Goal: Task Accomplishment & Management: Manage account settings

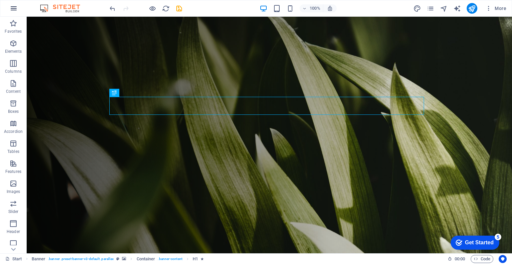
click at [13, 8] on icon "button" at bounding box center [14, 8] width 8 height 8
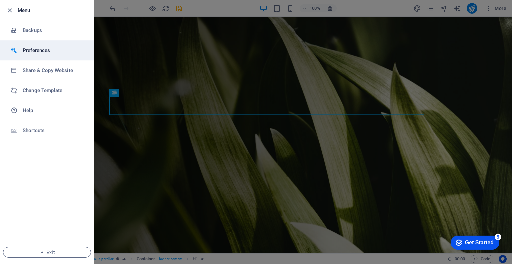
click at [23, 57] on li "Preferences" at bounding box center [46, 50] width 93 height 20
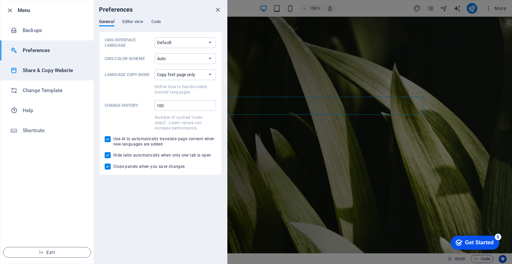
click at [25, 70] on h6 "Share & Copy Website" at bounding box center [54, 70] width 62 height 8
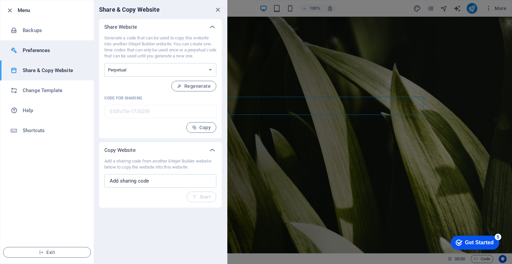
click at [30, 52] on h6 "Preferences" at bounding box center [54, 50] width 62 height 8
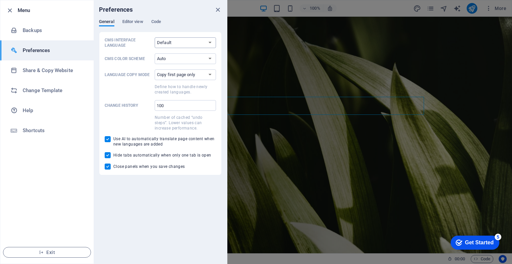
click at [162, 43] on select "Default Deutsch English Español Français Magyar Italiano Nederlands Polski Port…" at bounding box center [185, 42] width 61 height 11
click at [37, 38] on li "Backups" at bounding box center [46, 30] width 93 height 20
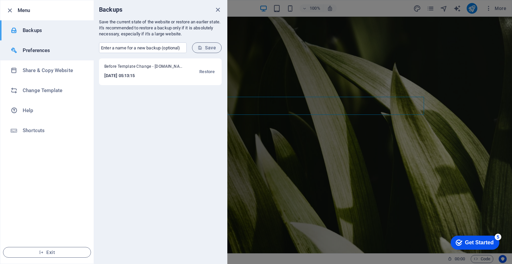
click at [53, 53] on h6 "Preferences" at bounding box center [54, 50] width 62 height 8
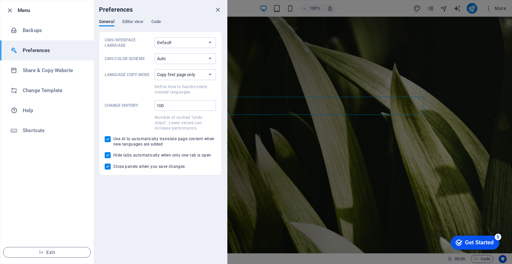
click at [271, 51] on div at bounding box center [256, 132] width 512 height 264
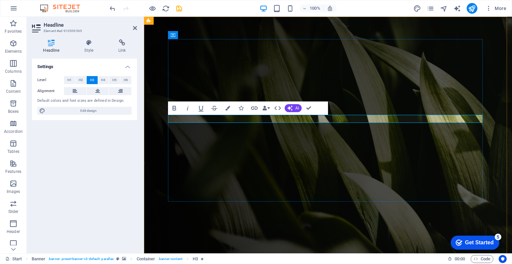
click at [505, 83] on figure at bounding box center [328, 135] width 368 height 236
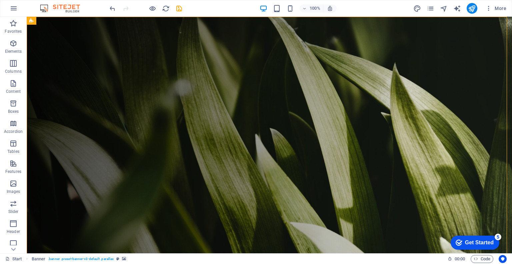
click at [472, 242] on div "Get Started" at bounding box center [479, 242] width 29 height 6
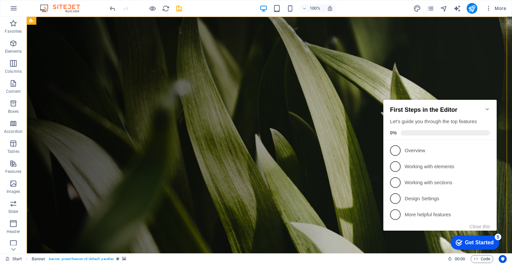
click at [490, 104] on div "First Steps in the Editor Let's guide you through the top features 0%" at bounding box center [439, 120] width 113 height 40
click at [489, 106] on icon "Minimize checklist" at bounding box center [487, 108] width 5 height 5
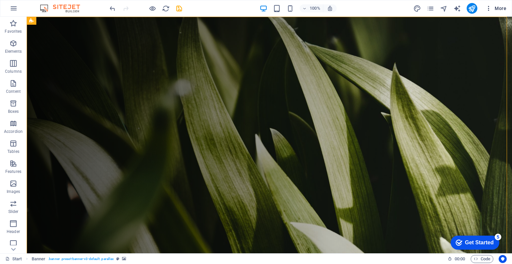
click at [489, 6] on icon "button" at bounding box center [488, 8] width 7 height 7
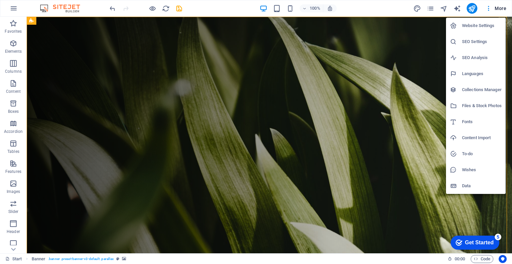
click at [483, 25] on h6 "Website Settings" at bounding box center [482, 26] width 40 height 8
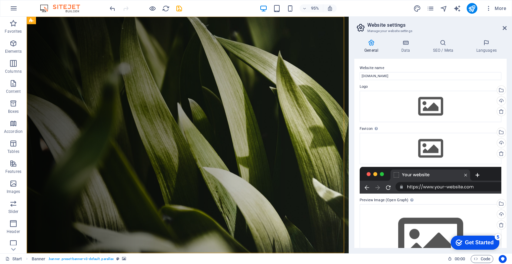
click at [371, 40] on icon at bounding box center [371, 42] width 34 height 7
click at [373, 78] on input "[DOMAIN_NAME]" at bounding box center [431, 76] width 142 height 8
click at [369, 96] on div "Drag files here, click to choose files or select files from Files or our free s…" at bounding box center [431, 106] width 142 height 31
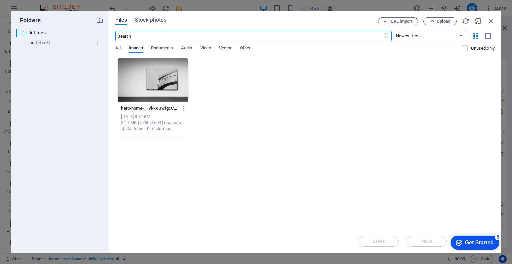
click at [36, 46] on p "undefined" at bounding box center [60, 43] width 62 height 8
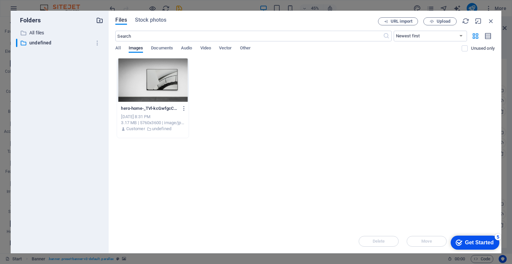
click at [98, 21] on icon "button" at bounding box center [99, 20] width 7 height 7
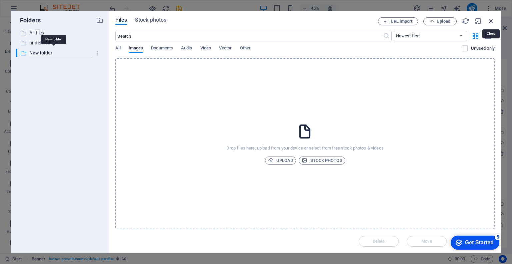
click at [492, 19] on icon "button" at bounding box center [490, 20] width 7 height 7
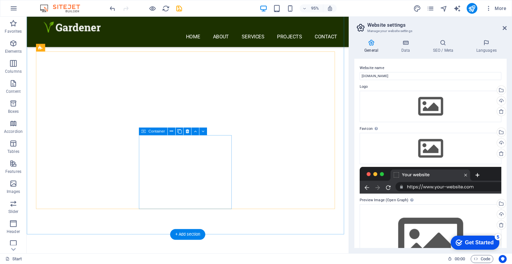
scroll to position [783, 0]
click at [189, 153] on figure at bounding box center [214, 151] width 322 height 236
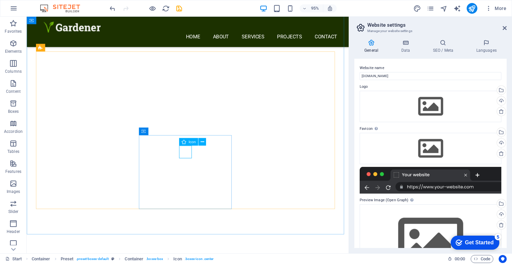
click at [184, 144] on icon at bounding box center [183, 142] width 4 height 8
click at [201, 140] on icon at bounding box center [202, 141] width 3 height 7
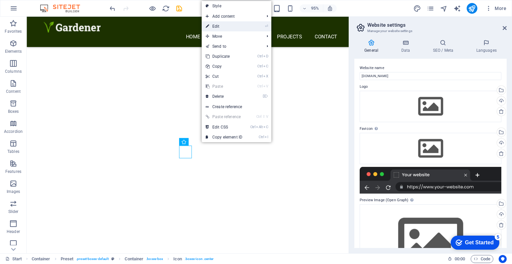
click at [214, 24] on link "⏎ Edit" at bounding box center [224, 26] width 45 height 10
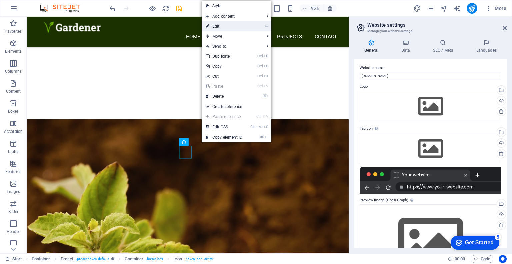
select select "xMidYMid"
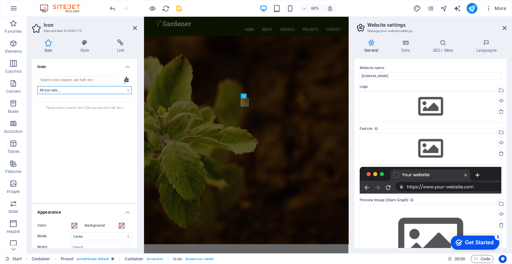
click at [54, 90] on select "All icon sets... IcoFont Ionicons FontAwesome Brands FontAwesome Duotone FontAw…" at bounding box center [84, 90] width 94 height 8
click at [95, 79] on input "search" at bounding box center [77, 80] width 80 height 8
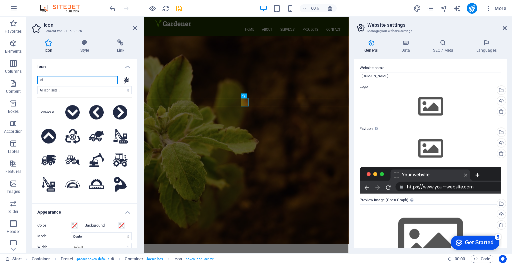
type input "c"
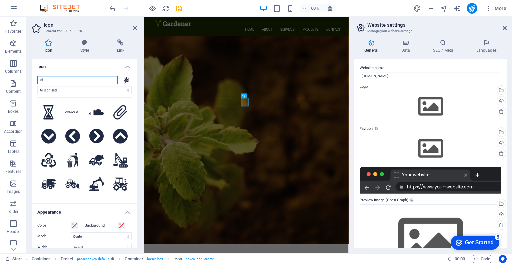
type input "c"
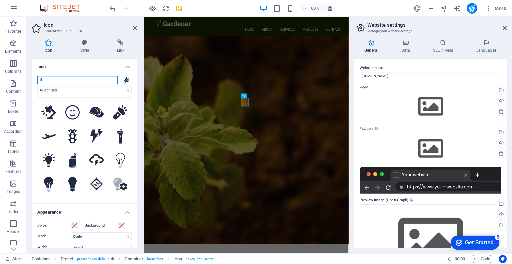
type input "l"
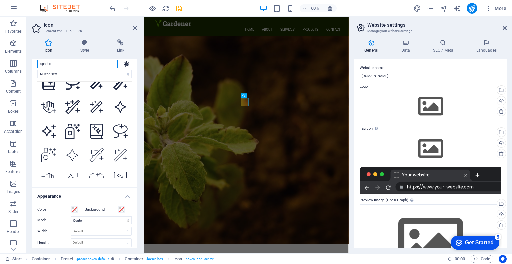
scroll to position [16, 0]
click at [50, 65] on input "sparkle" at bounding box center [77, 64] width 80 height 8
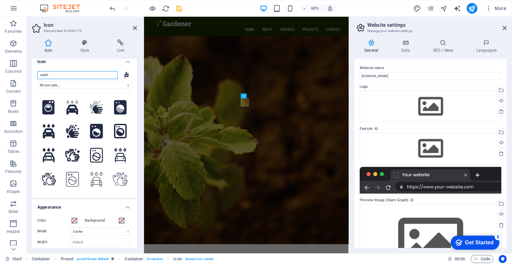
scroll to position [0, 0]
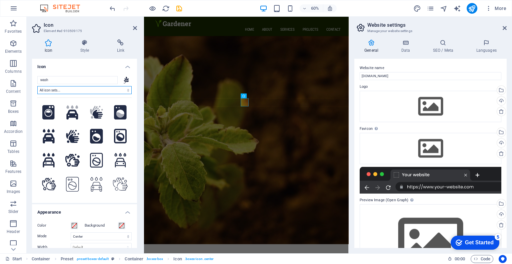
click at [79, 87] on select "All icon sets... IcoFont Ionicons FontAwesome Brands FontAwesome Duotone FontAw…" at bounding box center [84, 90] width 94 height 8
click at [67, 89] on select "All icon sets... IcoFont Ionicons FontAwesome Brands FontAwesome Duotone FontAw…" at bounding box center [84, 90] width 94 height 8
click at [59, 79] on input "wash" at bounding box center [77, 80] width 80 height 8
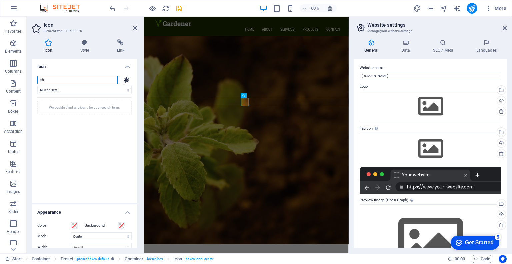
type input "c"
click at [124, 82] on icon at bounding box center [126, 79] width 5 height 7
click at [108, 81] on input "search" at bounding box center [77, 80] width 80 height 8
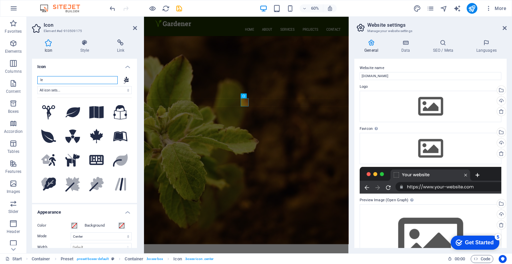
type input "l"
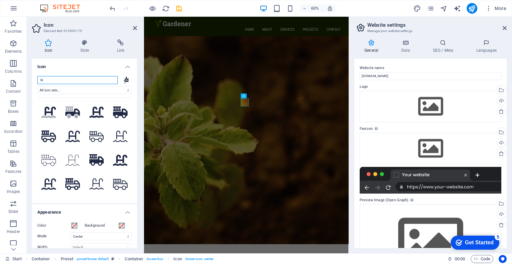
type input "l"
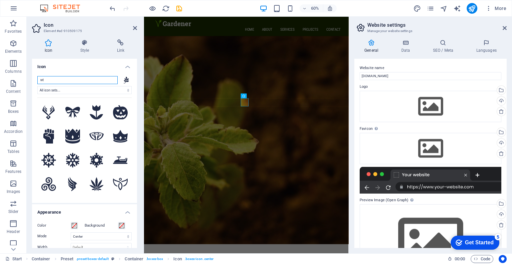
type input "w"
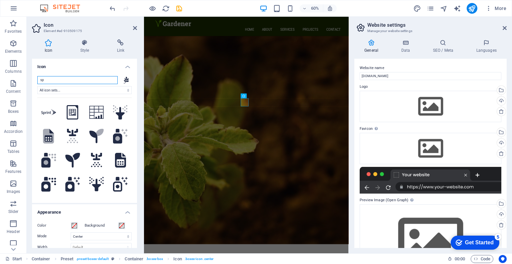
type input "s"
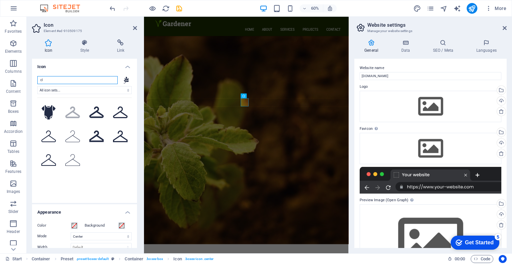
type input "c"
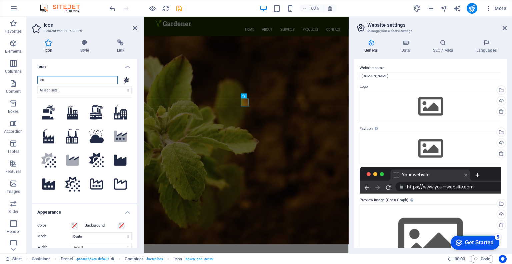
type input "d"
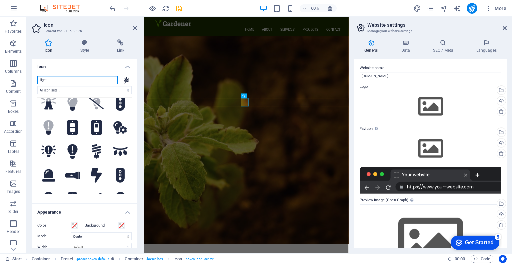
scroll to position [227, 0]
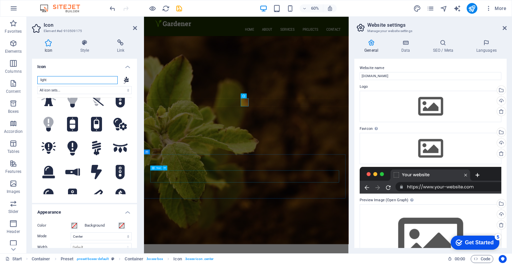
type input "light"
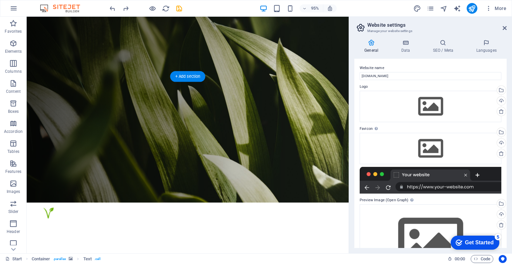
scroll to position [0, 0]
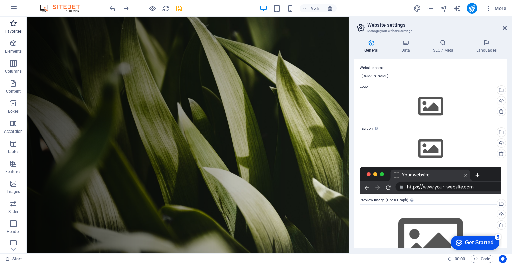
click at [11, 30] on p "Favorites" at bounding box center [13, 31] width 17 height 5
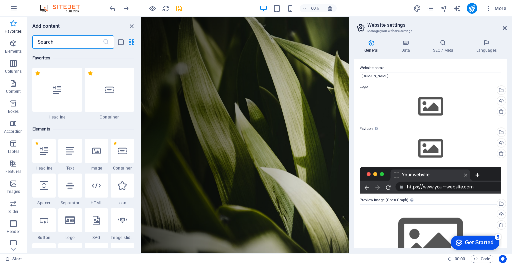
click at [11, 28] on span "Favorites" at bounding box center [13, 27] width 27 height 16
click at [131, 27] on icon "close panel" at bounding box center [132, 26] width 8 height 8
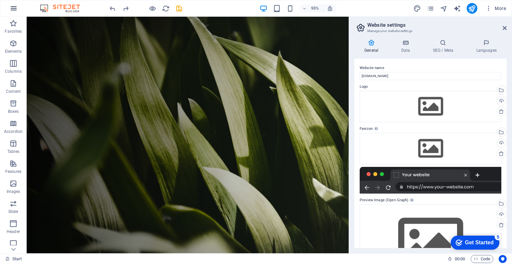
click at [11, 6] on icon "button" at bounding box center [14, 8] width 8 height 8
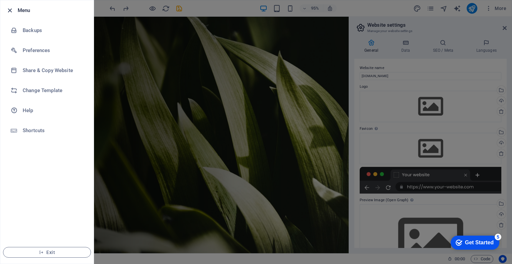
click at [9, 10] on icon "button" at bounding box center [10, 11] width 8 height 8
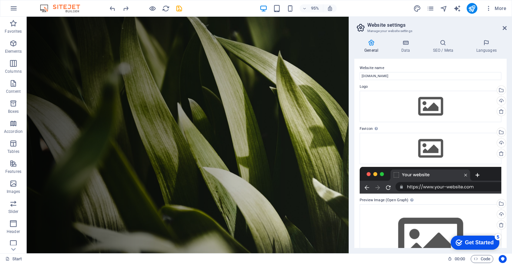
click at [479, 237] on div "checkmark Get Started 5" at bounding box center [475, 242] width 49 height 14
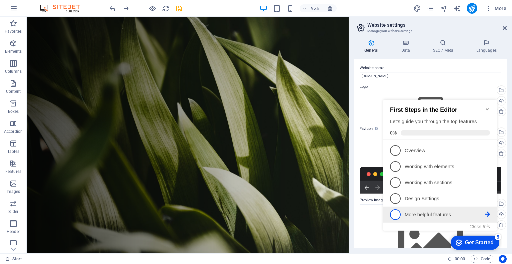
click at [435, 213] on p "More helpful features - incomplete" at bounding box center [445, 214] width 80 height 7
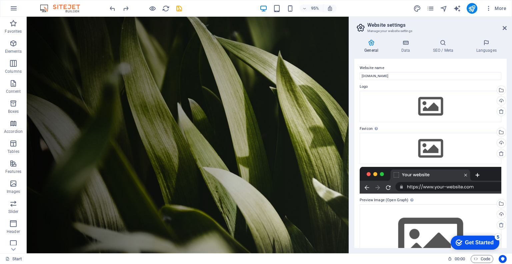
click at [482, 241] on div "Get Started" at bounding box center [479, 242] width 29 height 6
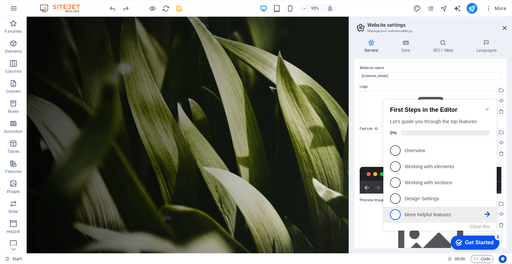
click at [397, 214] on span "5" at bounding box center [395, 214] width 11 height 11
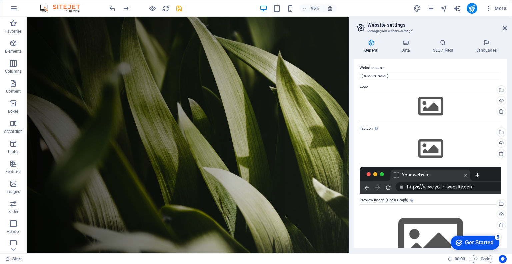
click at [494, 245] on div "Get Started" at bounding box center [479, 242] width 29 height 6
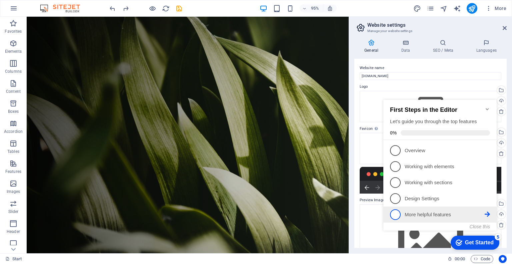
click at [488, 213] on icon at bounding box center [487, 213] width 5 height 5
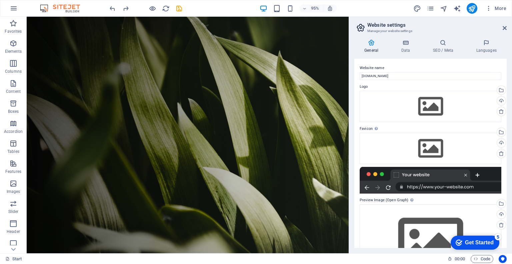
click at [494, 245] on div "Get Started" at bounding box center [479, 242] width 29 height 6
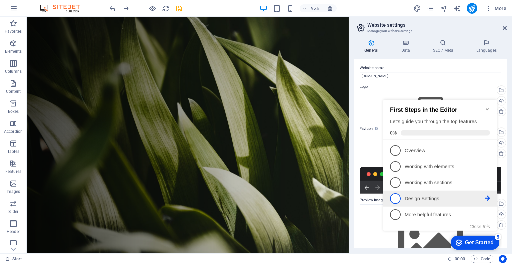
click at [422, 201] on link "4 Design Settings - incomplete" at bounding box center [440, 198] width 100 height 11
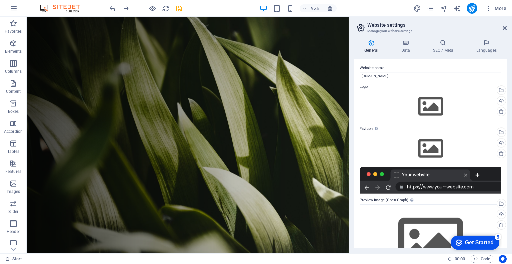
click at [479, 240] on div "Get Started" at bounding box center [479, 242] width 29 height 6
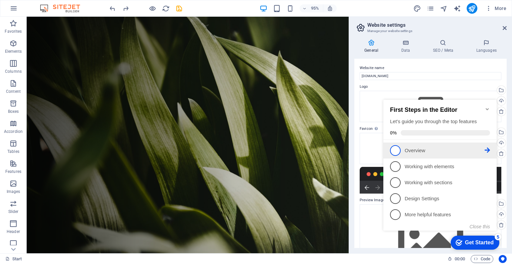
click at [396, 149] on span "1" at bounding box center [395, 150] width 11 height 11
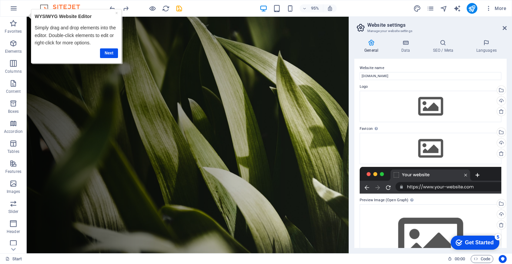
click at [38, 15] on strong "WYSIWYG Website Editor" at bounding box center [63, 15] width 57 height 5
click at [90, 16] on strong "WYSIWYG Website Editor" at bounding box center [63, 15] width 57 height 5
copy strong "WYSIWYG Website Editor"
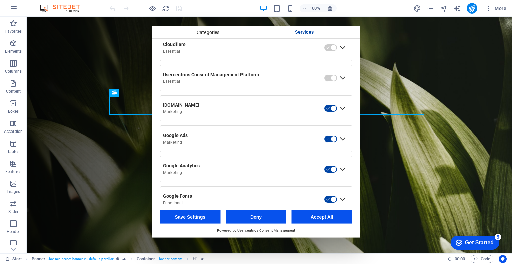
click at [240, 178] on div "Google Analytics Marketing" at bounding box center [242, 169] width 164 height 18
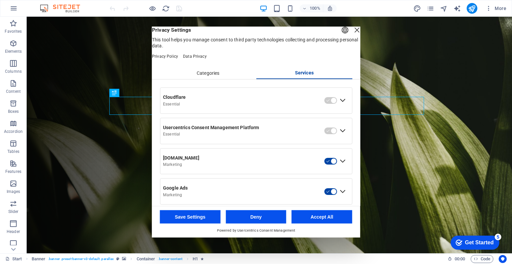
click at [0, 0] on div "Categories" at bounding box center [0, 0] width 0 height 0
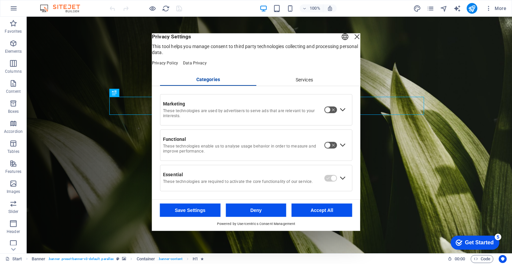
click at [340, 112] on div "Expand Marketing" at bounding box center [342, 109] width 11 height 11
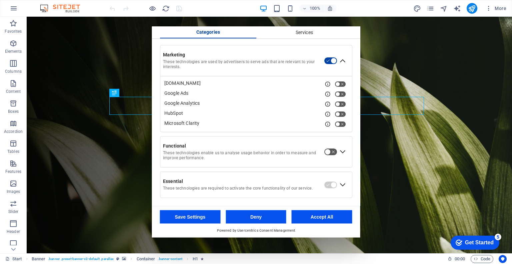
scroll to position [49, 0]
click at [325, 82] on div "View Service details" at bounding box center [328, 84] width 6 height 6
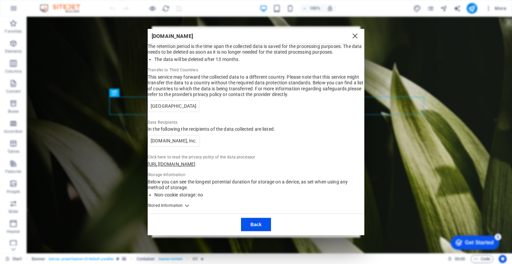
scroll to position [296, 0]
click at [353, 31] on button "Close Layer" at bounding box center [355, 35] width 11 height 9
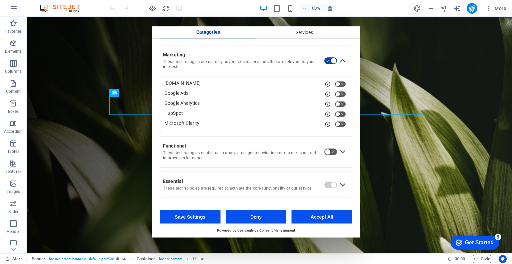
scroll to position [0, 0]
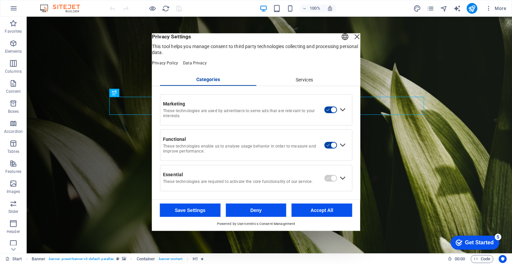
click at [352, 39] on div "Close Layer" at bounding box center [356, 36] width 9 height 9
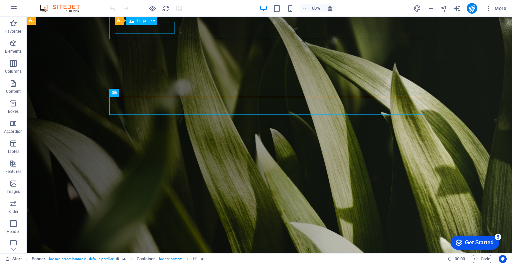
click at [137, 21] on div "Logo" at bounding box center [137, 21] width 22 height 8
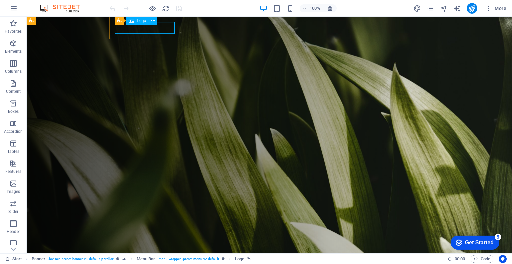
click at [138, 20] on span "Logo" at bounding box center [141, 21] width 9 height 4
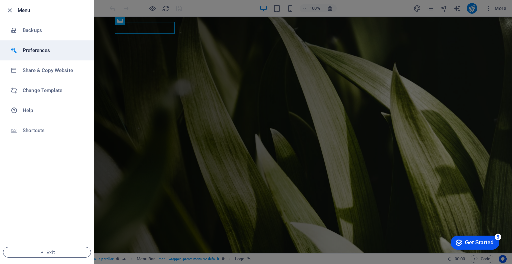
click at [28, 50] on h6 "Preferences" at bounding box center [54, 50] width 62 height 8
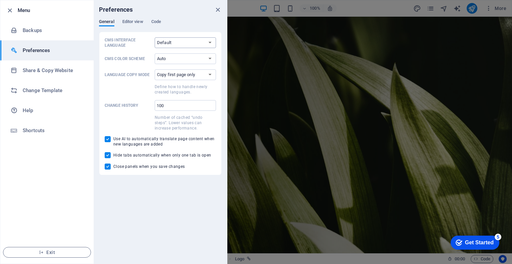
click at [159, 46] on select "Default Deutsch English Español Français Magyar Italiano Nederlands Polski Port…" at bounding box center [185, 42] width 61 height 11
select select "en"
click at [155, 37] on select "Default Deutsch English Español Français Magyar Italiano Nederlands Polski Port…" at bounding box center [185, 42] width 61 height 11
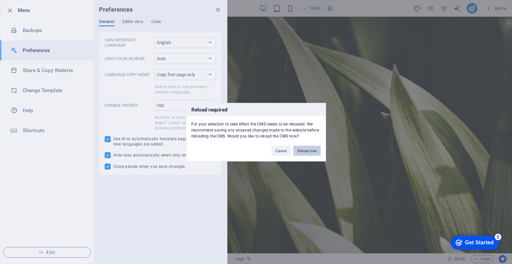
click at [303, 151] on button "Reload now" at bounding box center [306, 150] width 27 height 10
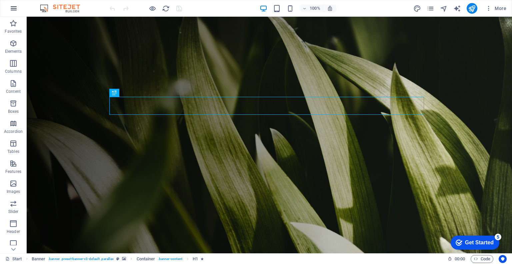
drag, startPoint x: 11, startPoint y: 11, endPoint x: 13, endPoint y: 14, distance: 4.3
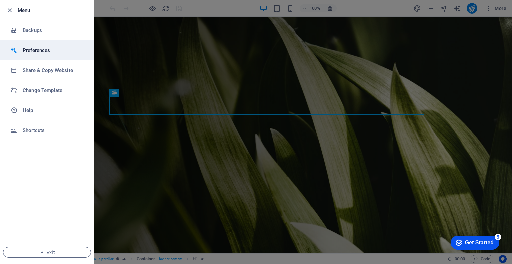
select select "en"
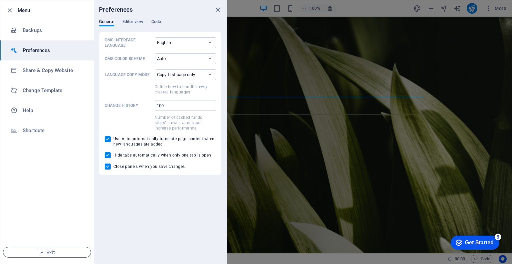
click at [139, 76] on p "Language Copy Mode" at bounding box center [128, 74] width 47 height 5
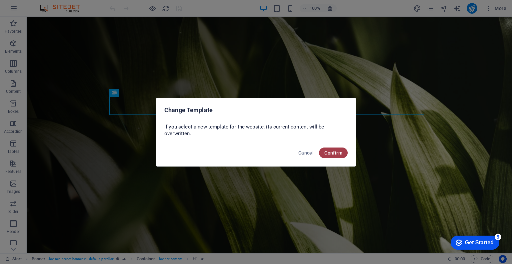
click at [339, 152] on span "Confirm" at bounding box center [333, 152] width 18 height 5
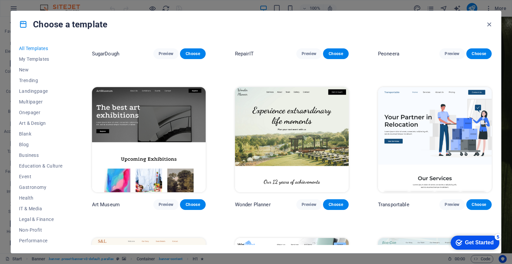
scroll to position [130, 0]
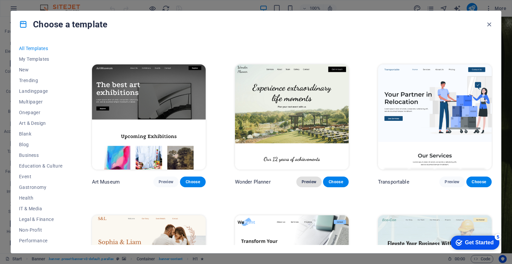
click at [307, 179] on span "Preview" at bounding box center [309, 181] width 15 height 5
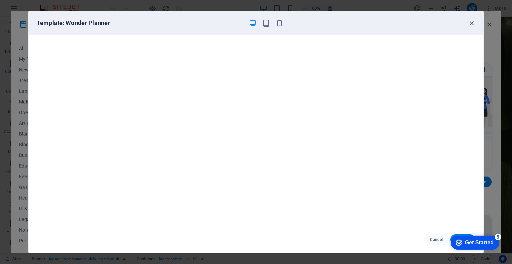
click at [471, 24] on icon "button" at bounding box center [472, 23] width 8 height 8
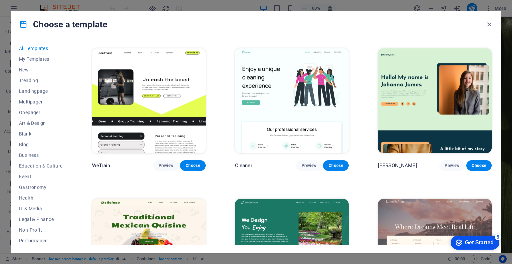
scroll to position [899, 0]
click at [309, 160] on button "Preview" at bounding box center [308, 165] width 25 height 11
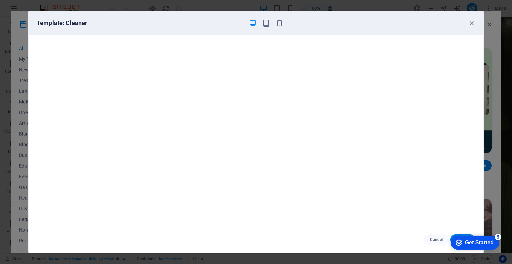
click at [467, 22] on div "Template: Cleaner" at bounding box center [252, 23] width 431 height 8
click at [468, 22] on icon "button" at bounding box center [472, 23] width 8 height 8
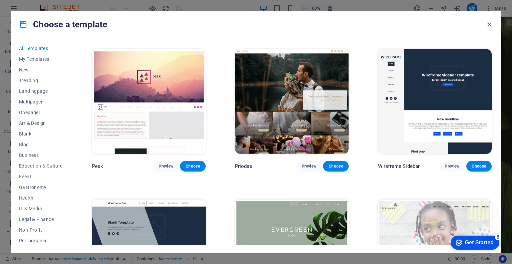
scroll to position [2401, 0]
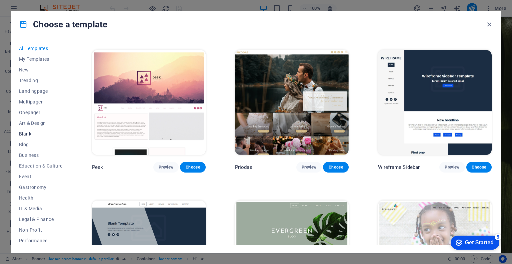
drag, startPoint x: 40, startPoint y: 98, endPoint x: 44, endPoint y: 131, distance: 32.5
click at [44, 131] on div "All Templates My Templates New Trending Landingpage Multipager Onepager Art & D…" at bounding box center [45, 144] width 52 height 202
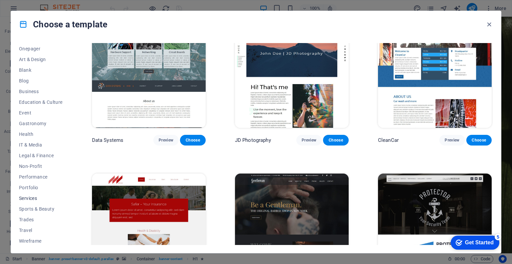
scroll to position [65, 0]
click at [33, 217] on span "Trades" at bounding box center [41, 218] width 44 height 5
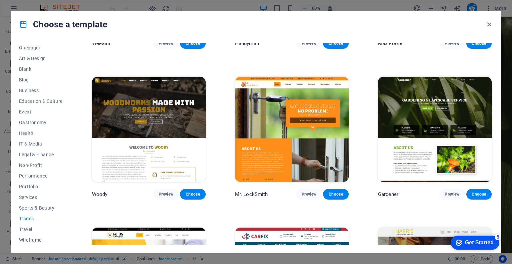
scroll to position [117, 0]
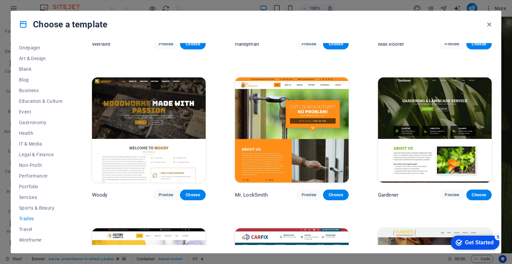
click at [270, 189] on div "Mr. LockSmith Preview Choose" at bounding box center [292, 194] width 114 height 11
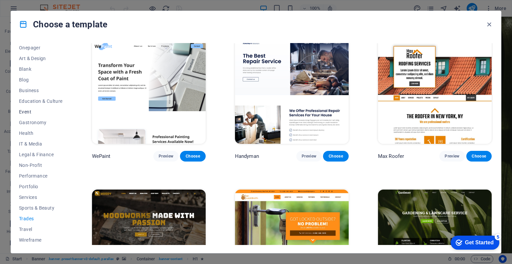
scroll to position [0, 0]
click at [31, 48] on span "All Templates" at bounding box center [41, 48] width 44 height 5
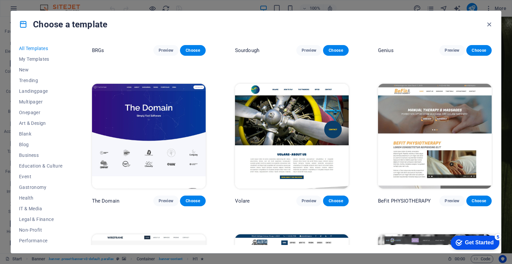
scroll to position [3572, 0]
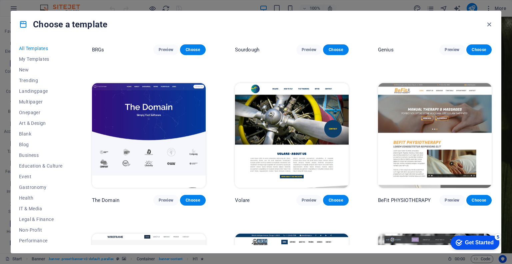
click at [198, 129] on img at bounding box center [149, 135] width 114 height 105
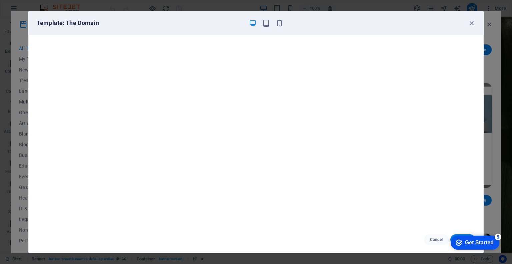
scroll to position [1, 0]
click at [470, 27] on div "Template: The Domain" at bounding box center [256, 23] width 455 height 24
click at [469, 21] on icon "button" at bounding box center [472, 23] width 8 height 8
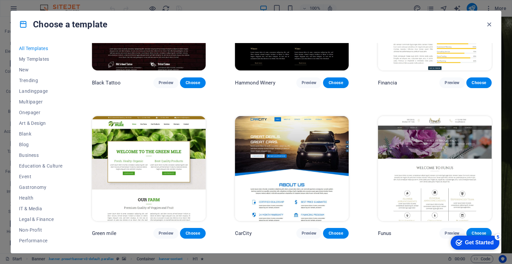
scroll to position [4291, 0]
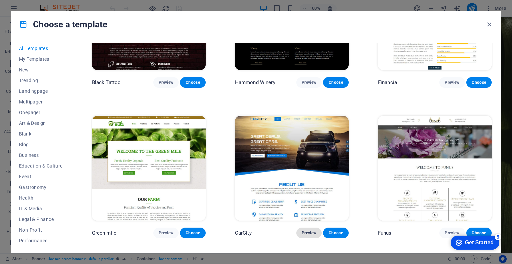
click at [306, 230] on span "Preview" at bounding box center [309, 232] width 15 height 5
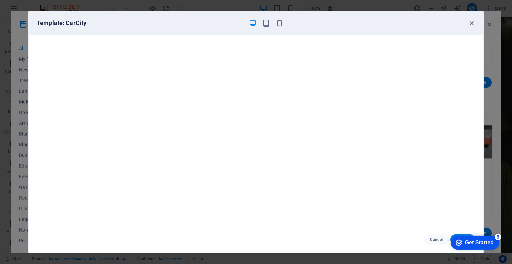
click at [471, 21] on icon "button" at bounding box center [472, 23] width 8 height 8
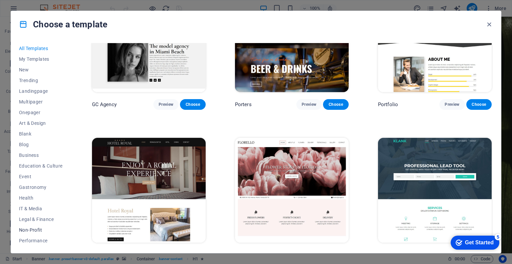
scroll to position [65, 0]
click at [25, 217] on span "Trades" at bounding box center [41, 218] width 44 height 5
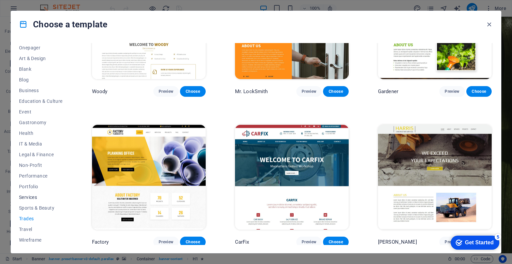
click at [30, 198] on span "Services" at bounding box center [41, 196] width 44 height 5
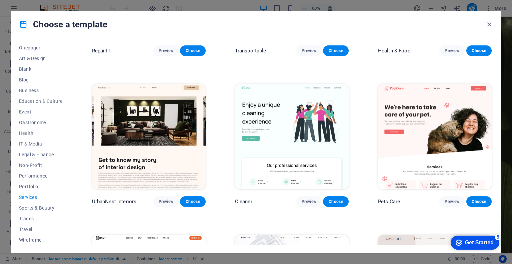
scroll to position [111, 0]
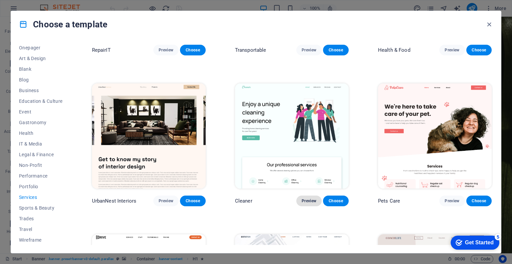
click at [306, 201] on span "Preview" at bounding box center [309, 200] width 15 height 5
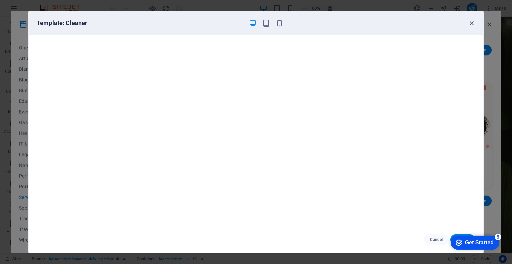
click at [471, 21] on icon "button" at bounding box center [472, 23] width 8 height 8
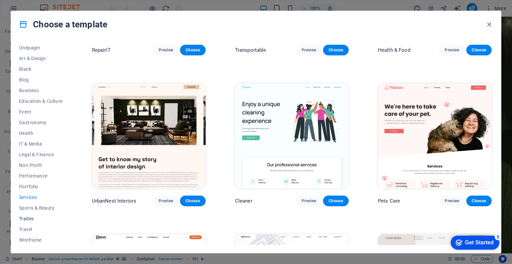
click at [24, 216] on span "Trades" at bounding box center [41, 218] width 44 height 5
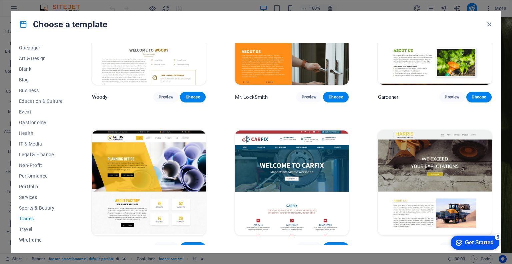
scroll to position [215, 0]
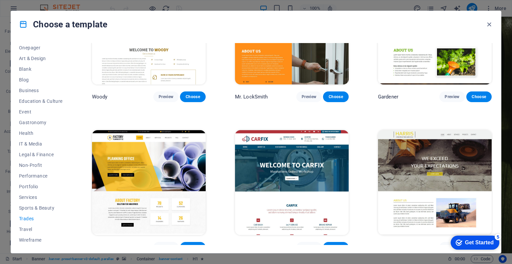
click at [162, 182] on img at bounding box center [149, 182] width 114 height 105
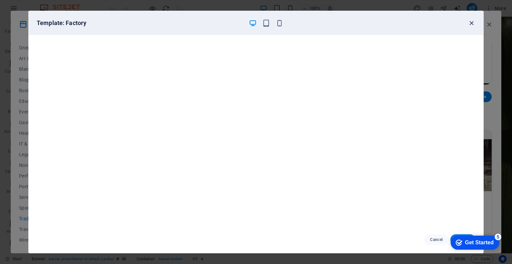
click at [472, 24] on icon "button" at bounding box center [472, 23] width 8 height 8
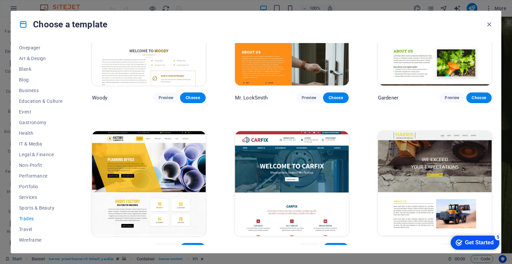
scroll to position [133, 0]
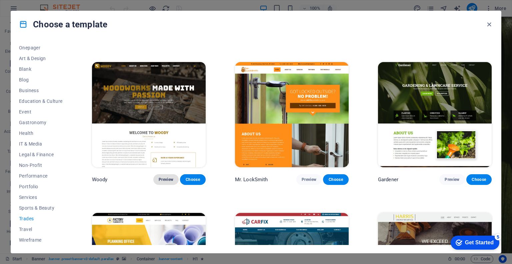
click at [169, 177] on span "Preview" at bounding box center [166, 179] width 15 height 5
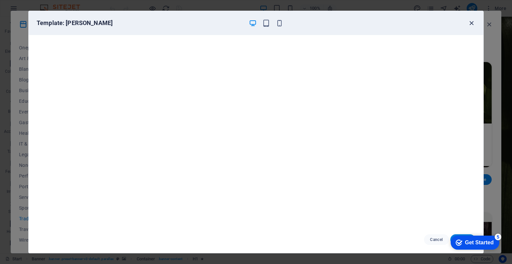
click at [473, 26] on icon "button" at bounding box center [472, 23] width 8 height 8
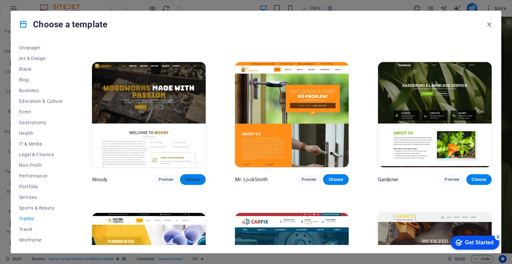
click at [196, 177] on span "Choose" at bounding box center [192, 179] width 15 height 5
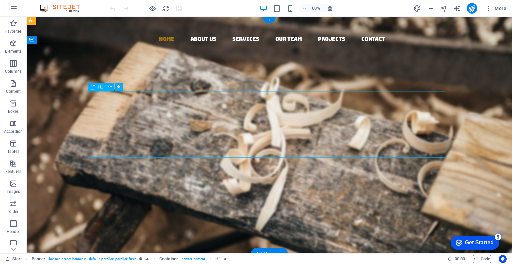
click at [204, 150] on div "Woodworks ­ made with Passion" at bounding box center [269, 183] width 357 height 67
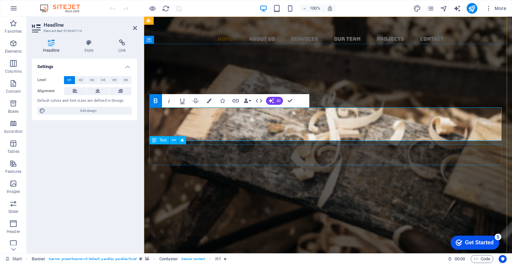
click at [243, 187] on div "Lorem ipsum dolor sit amet, consectetuer adipiscing elit. Aenean commodo ligula…" at bounding box center [327, 197] width 357 height 21
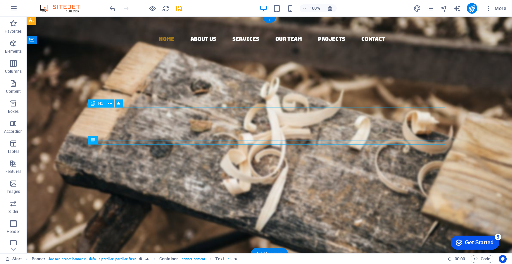
click at [225, 150] on div "CHANDeLIER cHINER" at bounding box center [269, 166] width 357 height 33
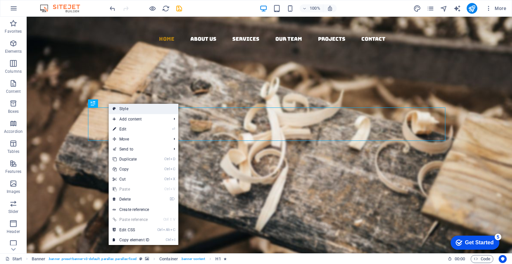
click at [116, 108] on icon at bounding box center [114, 109] width 3 height 10
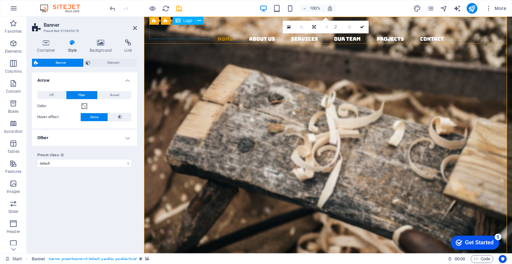
click at [172, 32] on div at bounding box center [330, 26] width 363 height 18
click at [168, 32] on div at bounding box center [330, 26] width 363 height 18
select select "px"
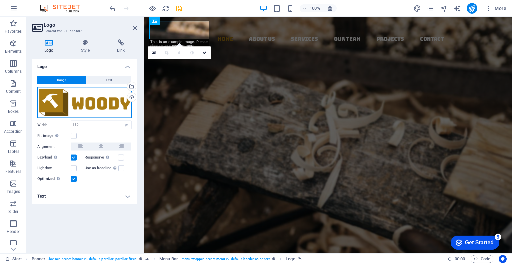
click at [69, 98] on div "Drag files here, click to choose files or select files from Files or our free s…" at bounding box center [84, 102] width 94 height 31
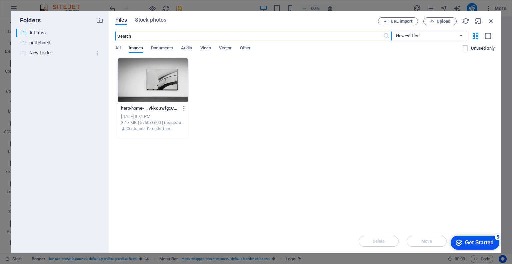
click at [44, 50] on p "New folder" at bounding box center [60, 53] width 62 height 8
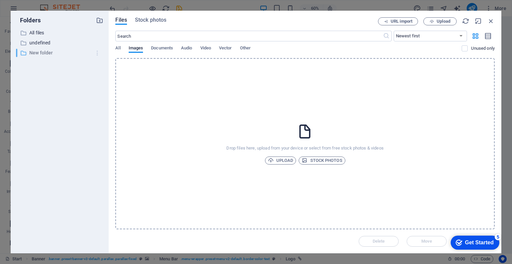
click at [96, 52] on icon "button" at bounding box center [97, 53] width 7 height 7
click at [99, 101] on h6 "Delete" at bounding box center [103, 102] width 19 height 8
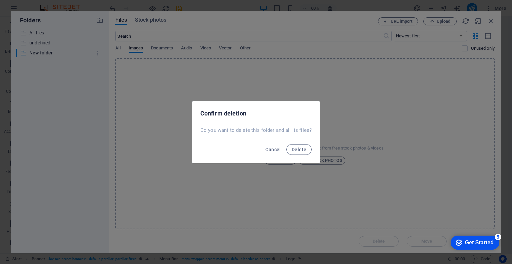
click at [286, 144] on button "Delete" at bounding box center [298, 149] width 25 height 11
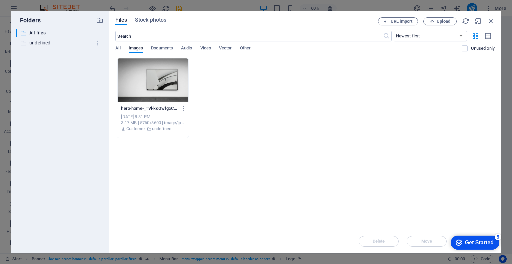
click at [66, 42] on p "undefined" at bounding box center [60, 43] width 62 height 8
click at [57, 42] on p "undefined" at bounding box center [60, 43] width 62 height 8
type input "c"
type input "Chandelier Chiner"
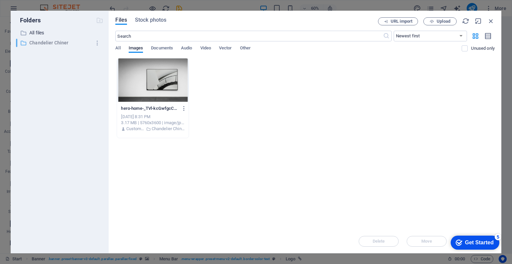
click at [50, 42] on p "Chandelier Chiner" at bounding box center [60, 43] width 62 height 8
click at [99, 22] on icon "button" at bounding box center [99, 20] width 7 height 7
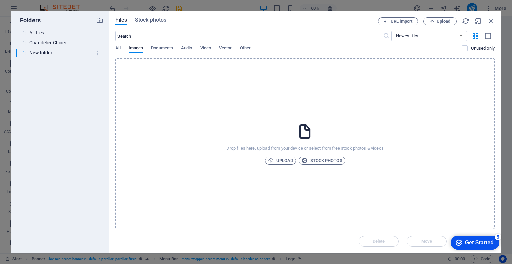
click at [85, 61] on div "​ All files All files ​ Chandelier Chiner Chandelier Chiner ​ New folder New fo…" at bounding box center [59, 138] width 87 height 219
click at [101, 52] on folder "button" at bounding box center [97, 53] width 12 height 11
click at [99, 106] on h6 "Delete" at bounding box center [103, 102] width 19 height 8
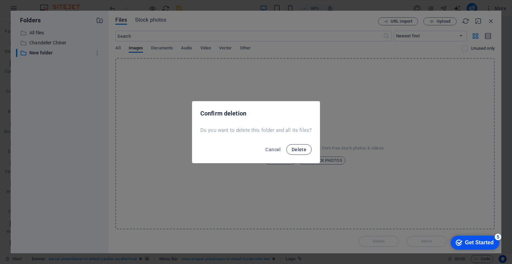
click at [304, 149] on span "Delete" at bounding box center [299, 149] width 15 height 5
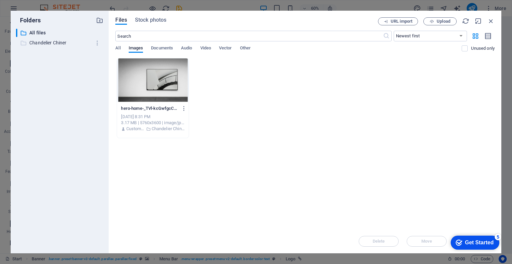
click at [71, 46] on p "Chandelier Chiner" at bounding box center [60, 43] width 62 height 8
click at [77, 42] on p "Chandelier Chiner" at bounding box center [60, 43] width 62 height 8
click at [435, 21] on span "Upload" at bounding box center [439, 21] width 27 height 4
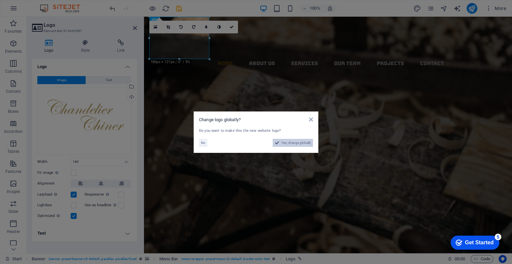
click at [283, 142] on span "Yes, change globally" at bounding box center [296, 143] width 30 height 8
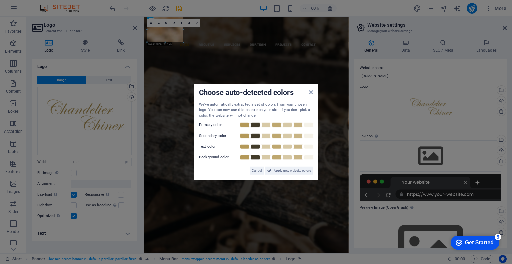
click at [208, 121] on label "Primary color" at bounding box center [219, 125] width 40 height 8
click at [207, 125] on label "Primary color" at bounding box center [219, 125] width 40 height 8
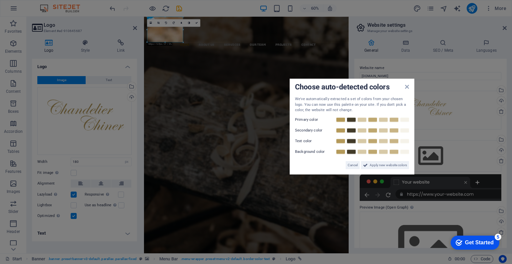
drag, startPoint x: 214, startPoint y: 90, endPoint x: 310, endPoint y: 132, distance: 104.8
click at [310, 132] on div "Choose auto-detected colors We've automatically extracted a set of colors from …" at bounding box center [352, 127] width 125 height 96
click at [341, 115] on div "Primary color" at bounding box center [352, 119] width 114 height 8
click at [341, 117] on link at bounding box center [341, 119] width 10 height 5
click at [352, 129] on link at bounding box center [351, 129] width 10 height 5
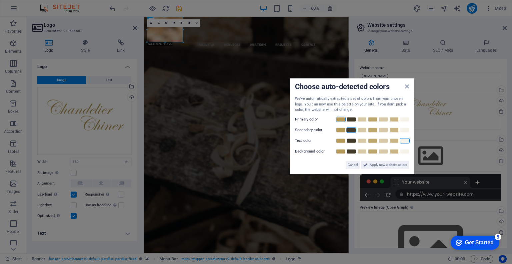
click at [405, 140] on link at bounding box center [405, 140] width 10 height 5
click at [354, 131] on link at bounding box center [351, 129] width 10 height 5
click at [404, 143] on link at bounding box center [405, 140] width 10 height 5
click at [352, 129] on link at bounding box center [351, 129] width 10 height 5
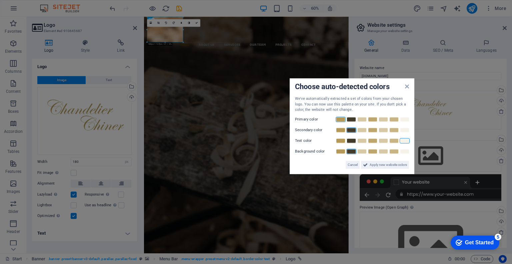
click at [351, 150] on link at bounding box center [351, 151] width 10 height 5
click at [351, 153] on link at bounding box center [351, 151] width 10 height 5
click at [357, 150] on link at bounding box center [362, 151] width 10 height 5
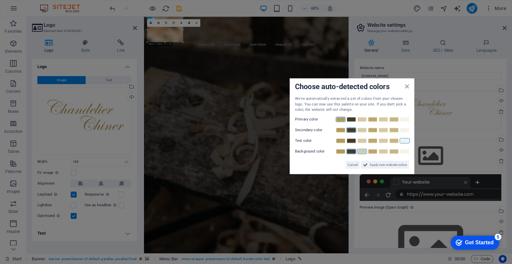
click at [348, 153] on link at bounding box center [351, 151] width 10 height 5
click at [361, 131] on link at bounding box center [362, 129] width 10 height 5
click at [373, 162] on span "Apply new website colors" at bounding box center [388, 165] width 37 height 8
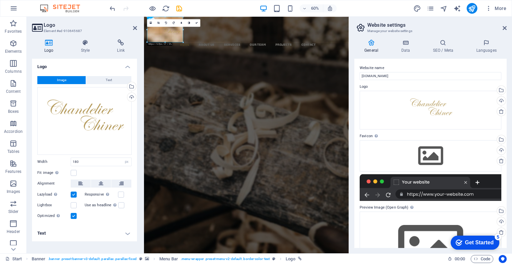
drag, startPoint x: 184, startPoint y: 43, endPoint x: 183, endPoint y: 35, distance: 8.0
click at [183, 35] on div "180 170 160 150 140 130 120 110 100 90 80 70 60 50 40 30 20 10 0 -10 -20 -30 -4…" at bounding box center [165, 29] width 36 height 25
drag, startPoint x: 183, startPoint y: 42, endPoint x: 50, endPoint y: 28, distance: 133.1
type input "180"
click at [157, 21] on link at bounding box center [159, 23] width 8 height 8
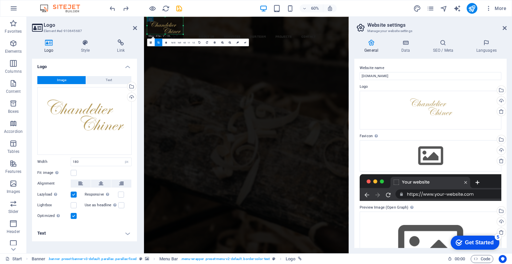
drag, startPoint x: 164, startPoint y: 42, endPoint x: 163, endPoint y: 29, distance: 13.0
click at [163, 29] on div "180 170 160 150 140 130 120 110 100 90 80 70 60 50 40 30 20 10 0 -10 -20 -30 -4…" at bounding box center [165, 25] width 36 height 17
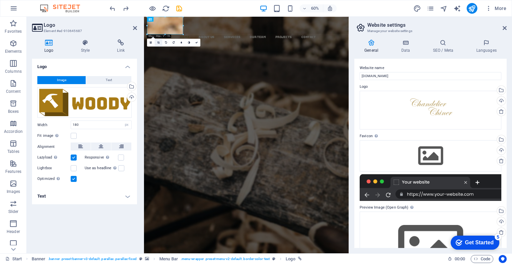
click at [157, 42] on icon at bounding box center [158, 42] width 2 height 2
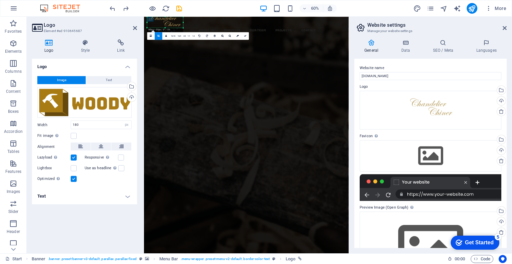
drag, startPoint x: 165, startPoint y: 33, endPoint x: 165, endPoint y: 22, distance: 11.0
click at [165, 22] on div "180 170 160 150 140 130 120 110 100 90 80 70 60 50 40 30 20 10 0 -10 -20 -30 -4…" at bounding box center [165, 22] width 36 height 11
click at [222, 124] on div "CHANDeLIER cHINER Lorem ipsum dolor sit amet, consectetuer adipiscing elit. Aen…" at bounding box center [314, 206] width 341 height 164
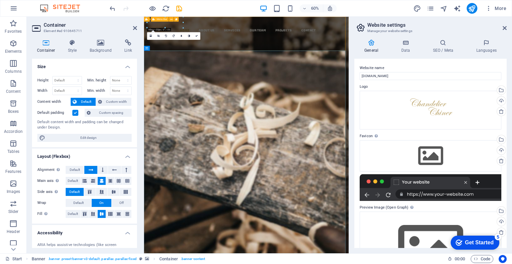
click at [261, 52] on div "Home About us Services Our Team Projects Contact" at bounding box center [314, 70] width 341 height 107
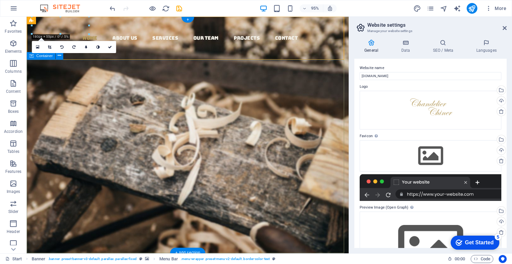
click at [203, 124] on div "CHANDeLIER cHINER Lorem ipsum dolor sit amet, consectetuer adipiscing elit. Aen…" at bounding box center [196, 206] width 339 height 164
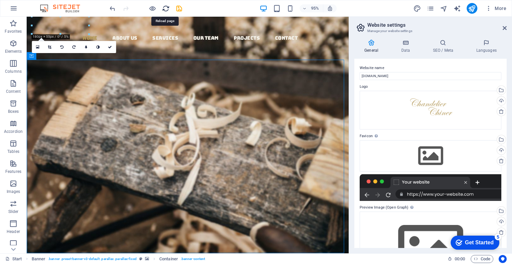
click at [167, 8] on icon "reload" at bounding box center [166, 9] width 8 height 8
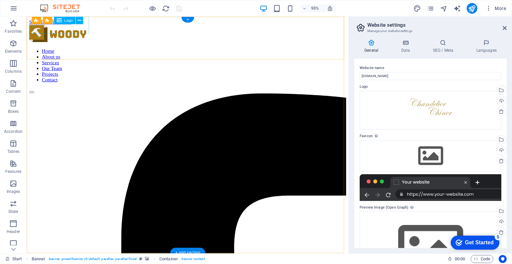
click at [80, 28] on div at bounding box center [196, 34] width 334 height 19
select select "px"
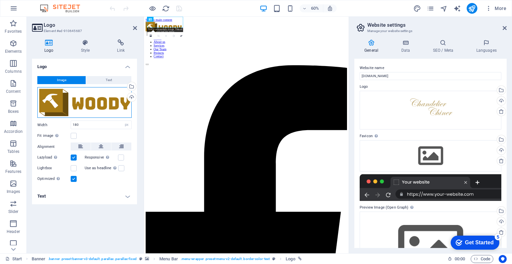
click at [71, 96] on div "Drag files here, click to choose files or select files from Files or our free s…" at bounding box center [84, 102] width 94 height 31
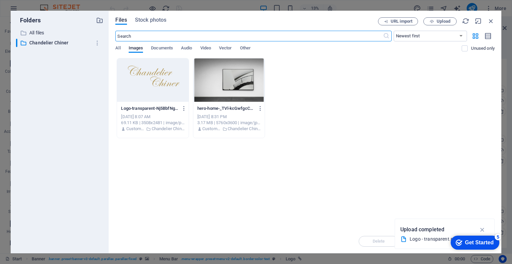
click at [163, 78] on div at bounding box center [152, 79] width 71 height 43
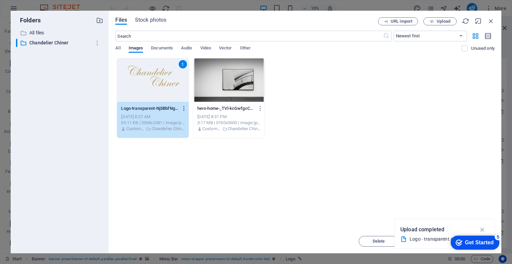
click at [184, 106] on icon "button" at bounding box center [184, 108] width 6 height 6
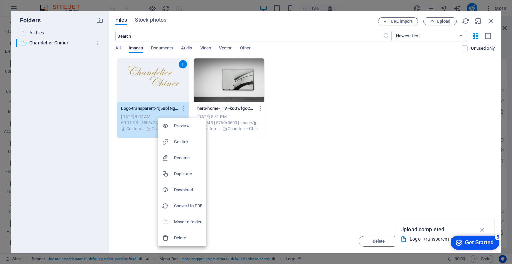
click at [157, 85] on div at bounding box center [256, 132] width 512 height 264
click at [157, 85] on div "Preview Get link Rename Duplicate Download Convert to PDF Move to folder Delete" at bounding box center [256, 134] width 512 height 260
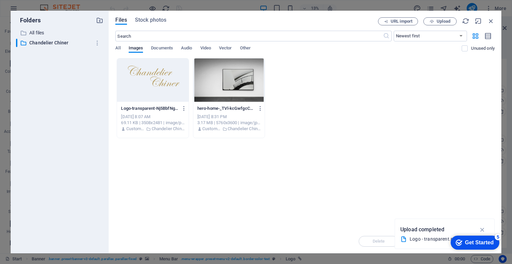
click at [157, 85] on div at bounding box center [152, 79] width 71 height 43
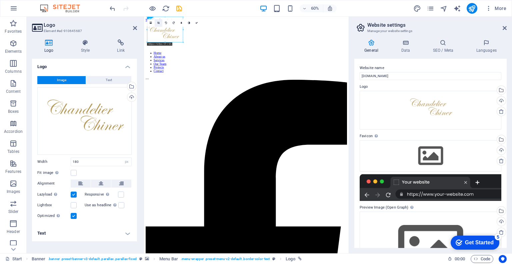
click at [157, 25] on link at bounding box center [159, 23] width 8 height 8
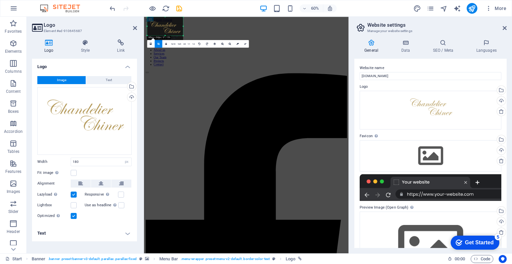
drag, startPoint x: 165, startPoint y: 42, endPoint x: 165, endPoint y: 31, distance: 11.0
click at [165, 31] on div "180 170 160 150 140 130 120 110 100 90 80 70 60 50 40 30 20 10 0 -10 -20 -30 -4…" at bounding box center [165, 26] width 36 height 19
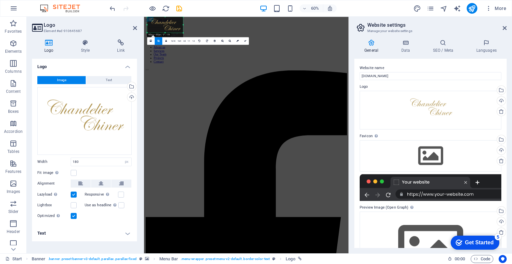
drag, startPoint x: 165, startPoint y: 17, endPoint x: 165, endPoint y: 21, distance: 4.7
click at [165, 21] on div "180 170 160 150 140 130 120 110 100 90 80 70 60 50 40 30 20 10 0 -10 -20 -30 -4…" at bounding box center [165, 25] width 36 height 16
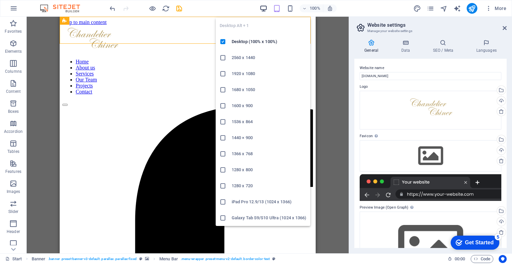
click at [266, 8] on icon "button" at bounding box center [264, 9] width 8 height 8
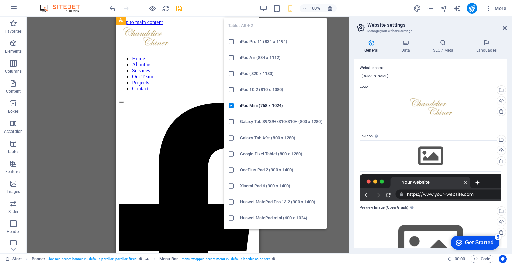
click at [265, 42] on h6 "iPad Pro 11 (834 x 1194)" at bounding box center [281, 42] width 83 height 8
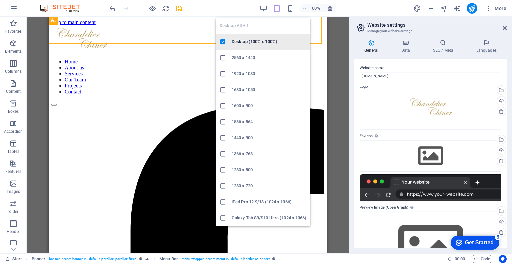
click at [252, 45] on h6 "Desktop (100% x 100%)" at bounding box center [269, 42] width 75 height 8
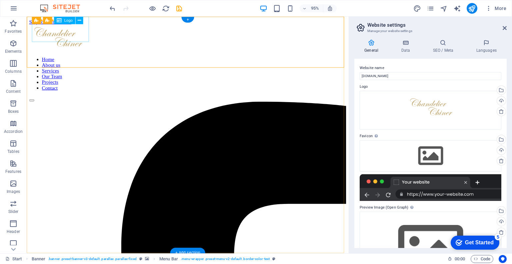
click at [66, 28] on div at bounding box center [196, 39] width 334 height 28
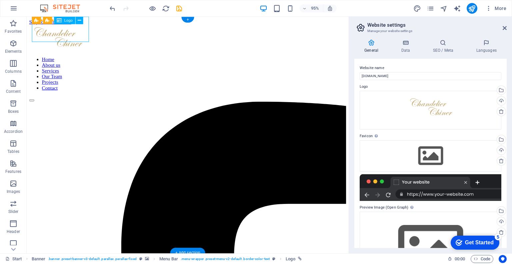
click at [66, 28] on div at bounding box center [196, 39] width 334 height 28
select select "px"
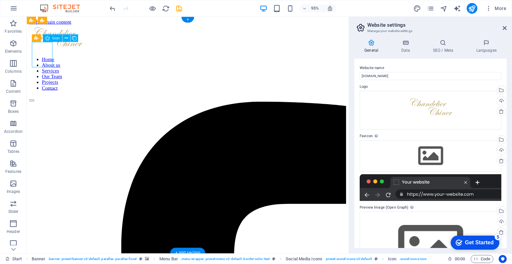
select select "xMidYMid"
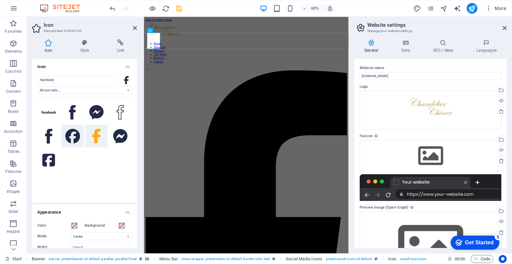
click at [67, 137] on icon at bounding box center [72, 136] width 15 height 15
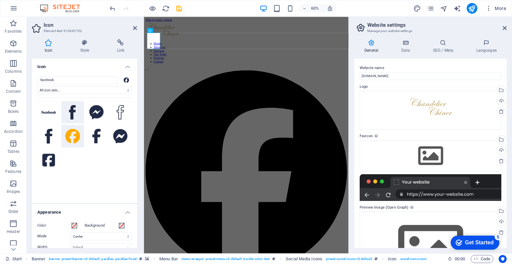
click at [71, 115] on icon at bounding box center [72, 112] width 7 height 15
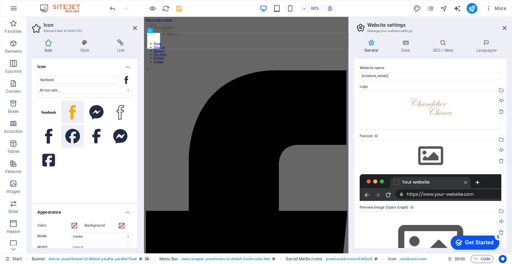
click at [74, 136] on icon at bounding box center [72, 136] width 15 height 15
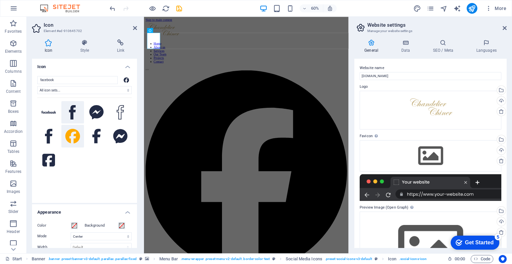
click at [74, 108] on icon at bounding box center [72, 112] width 7 height 15
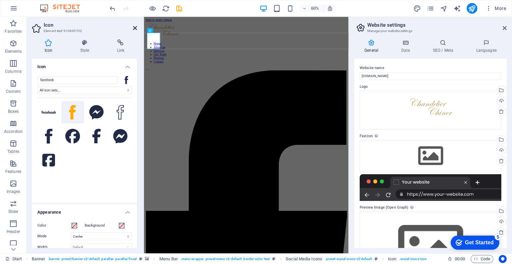
click at [133, 27] on icon at bounding box center [135, 27] width 4 height 5
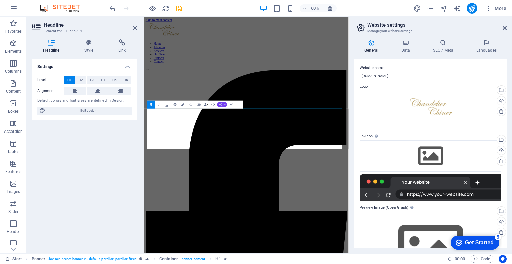
click at [221, 106] on icon "button" at bounding box center [220, 104] width 3 height 3
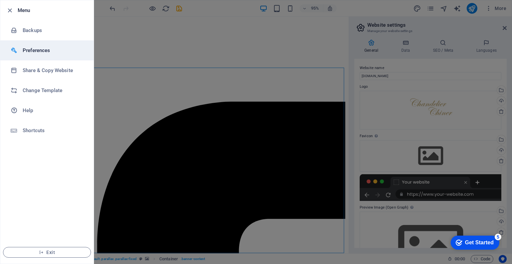
click at [37, 54] on h6 "Preferences" at bounding box center [54, 50] width 62 height 8
select select "en"
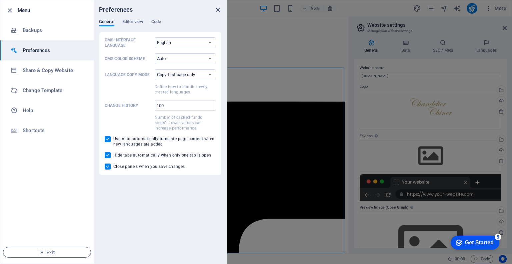
click at [217, 11] on icon "close" at bounding box center [218, 10] width 8 height 8
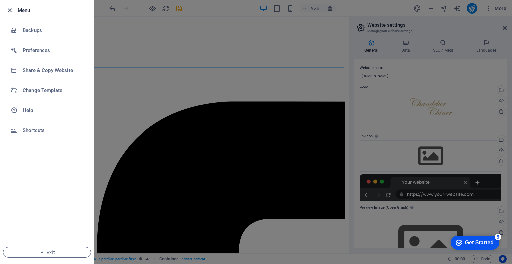
click at [9, 10] on icon "button" at bounding box center [10, 11] width 8 height 8
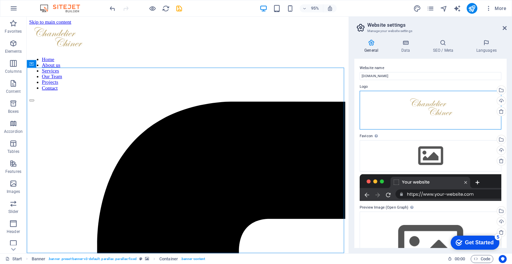
click at [470, 105] on div "Drag files here, click to choose files or select files from Files or our free s…" at bounding box center [431, 110] width 142 height 39
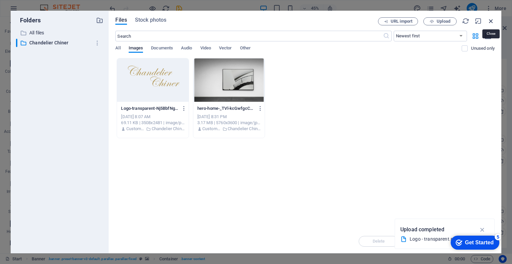
click at [488, 21] on icon "button" at bounding box center [490, 20] width 7 height 7
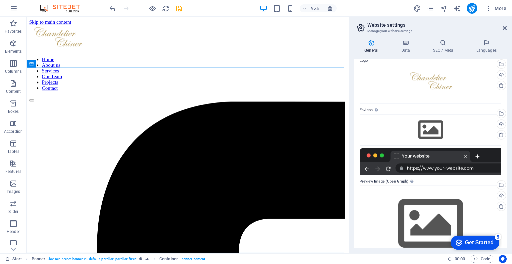
scroll to position [28, 0]
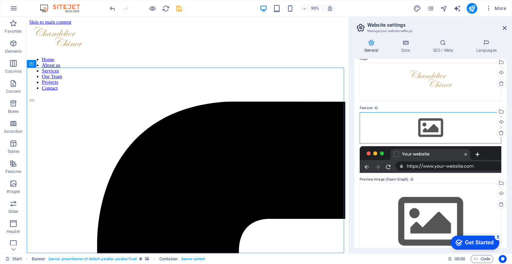
click at [429, 122] on div "Drag files here, click to choose files or select files from Files or our free s…" at bounding box center [431, 127] width 142 height 31
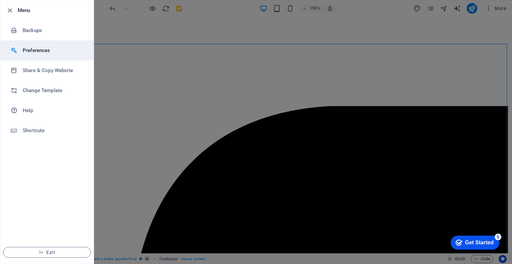
click at [57, 48] on h6 "Preferences" at bounding box center [54, 50] width 62 height 8
select select "en"
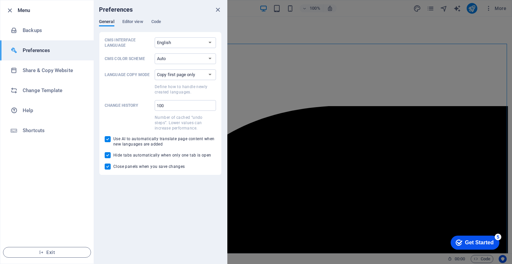
click at [292, 66] on div at bounding box center [256, 132] width 512 height 264
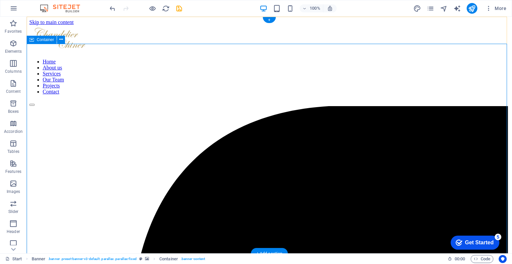
click at [474, 243] on div "Get Started" at bounding box center [479, 242] width 29 height 6
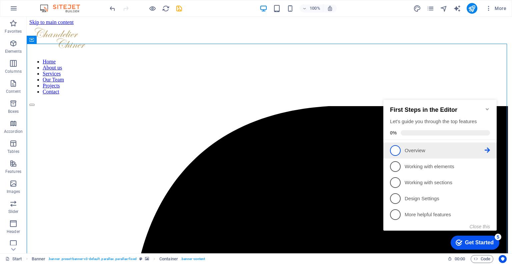
click at [394, 146] on span "1" at bounding box center [395, 150] width 11 height 11
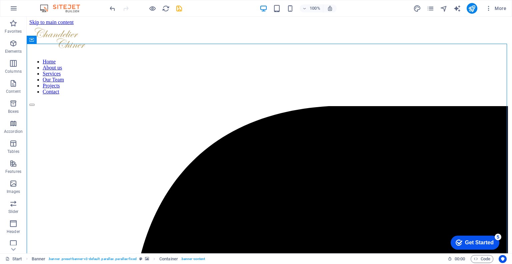
scroll to position [0, 0]
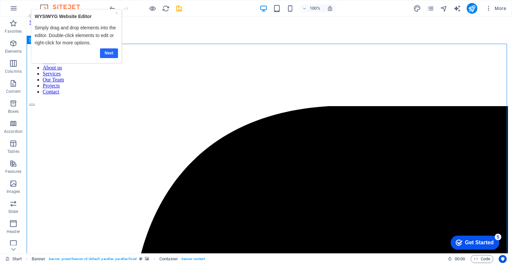
click at [111, 51] on link "Next" at bounding box center [109, 53] width 18 height 10
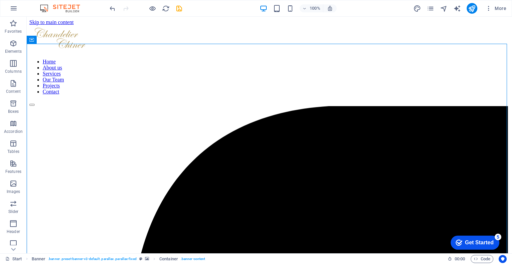
drag, startPoint x: 472, startPoint y: 237, endPoint x: 536, endPoint y: 336, distance: 118.3
click at [471, 236] on div "checkmark Get Started 5" at bounding box center [475, 242] width 49 height 14
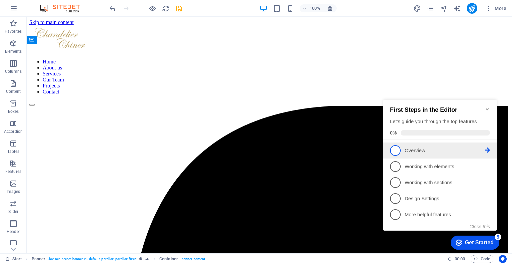
click at [398, 150] on span "1" at bounding box center [395, 150] width 11 height 11
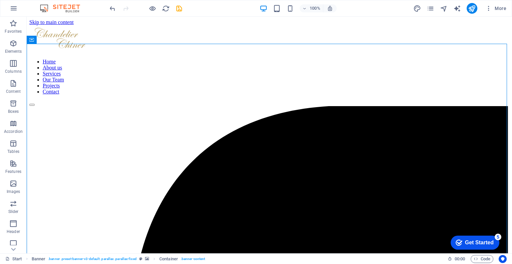
click at [465, 243] on div "Get Started" at bounding box center [479, 242] width 29 height 6
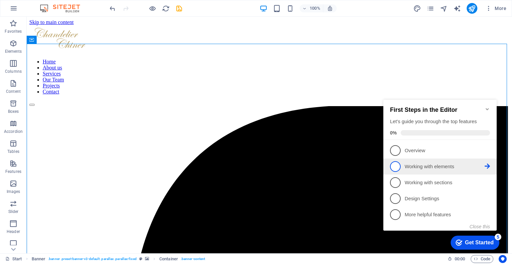
click at [408, 165] on p "Working with elements - incomplete" at bounding box center [445, 166] width 80 height 7
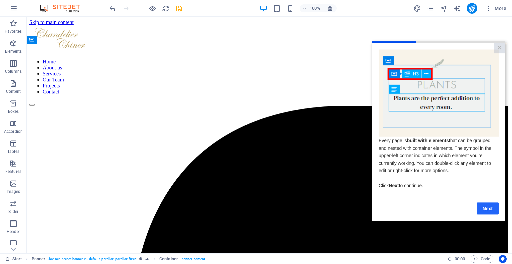
click at [484, 214] on link "Next" at bounding box center [488, 208] width 22 height 12
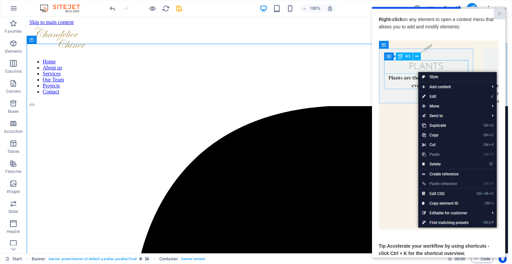
scroll to position [39, 0]
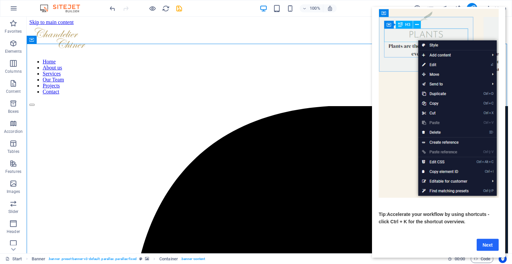
click at [489, 238] on link "Next" at bounding box center [488, 244] width 22 height 12
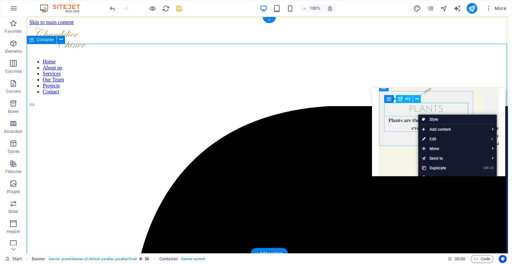
scroll to position [0, 0]
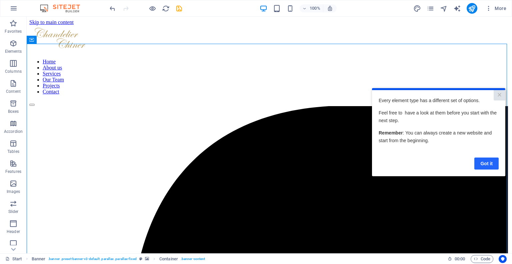
click at [482, 166] on link "Got it" at bounding box center [486, 163] width 24 height 12
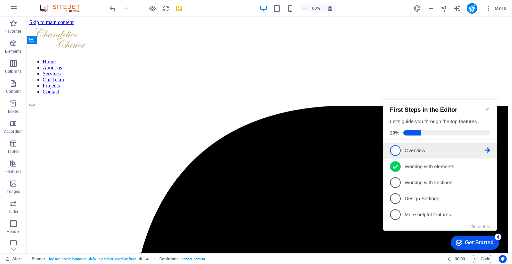
click at [427, 153] on link "1 Overview - incomplete" at bounding box center [440, 150] width 100 height 11
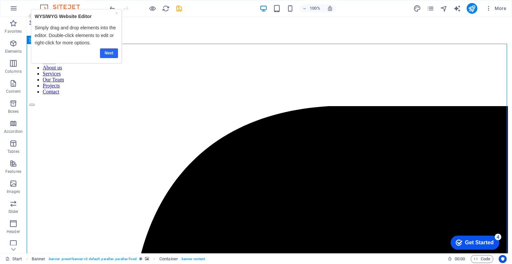
click at [107, 51] on link "Next" at bounding box center [109, 53] width 18 height 10
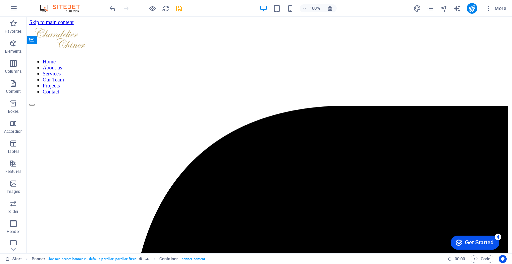
click at [472, 242] on div "Get Started" at bounding box center [479, 242] width 29 height 6
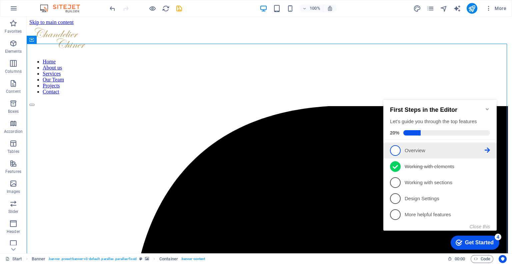
click at [490, 150] on icon at bounding box center [487, 149] width 5 height 5
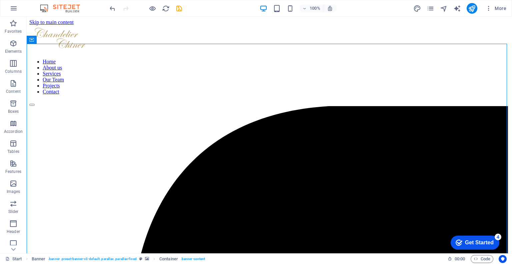
click at [478, 242] on div "Get Started" at bounding box center [479, 242] width 29 height 6
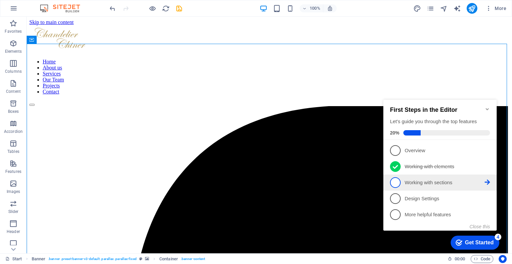
click at [427, 182] on p "Working with sections - incomplete" at bounding box center [445, 182] width 80 height 7
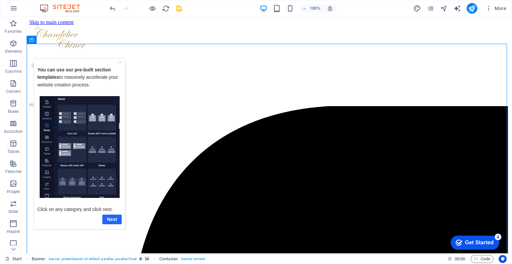
click at [105, 221] on link "Next" at bounding box center [111, 219] width 19 height 10
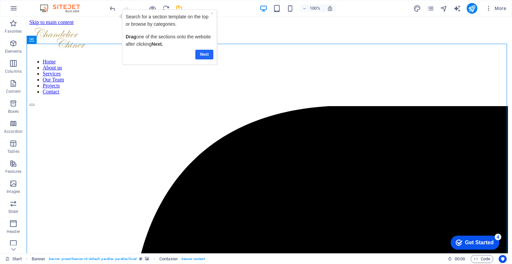
click at [202, 54] on link "Next" at bounding box center [204, 54] width 18 height 10
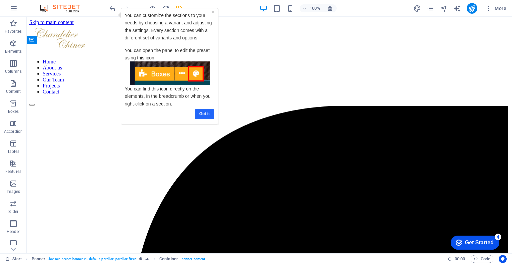
click at [201, 112] on link "Got it" at bounding box center [205, 114] width 20 height 10
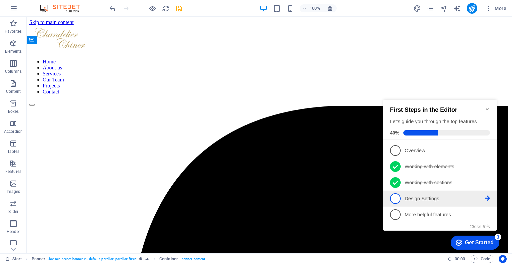
click at [419, 198] on p "Design Settings - incomplete" at bounding box center [445, 198] width 80 height 7
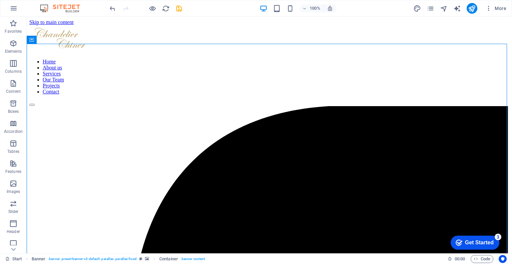
click at [475, 240] on div "Get Started" at bounding box center [479, 242] width 29 height 6
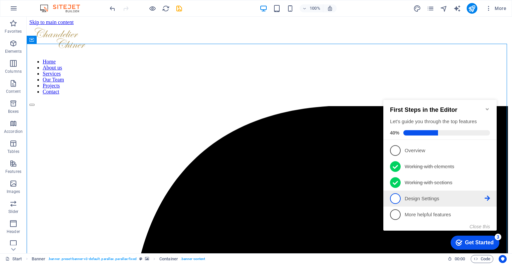
click at [487, 197] on icon at bounding box center [487, 197] width 5 height 5
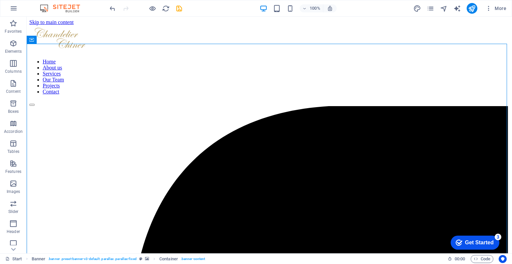
click at [479, 240] on div "Get Started" at bounding box center [479, 242] width 29 height 6
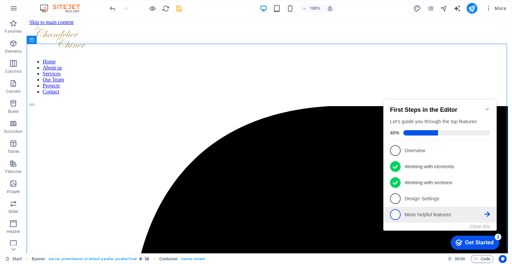
click at [418, 213] on p "More helpful features - incomplete" at bounding box center [445, 214] width 80 height 7
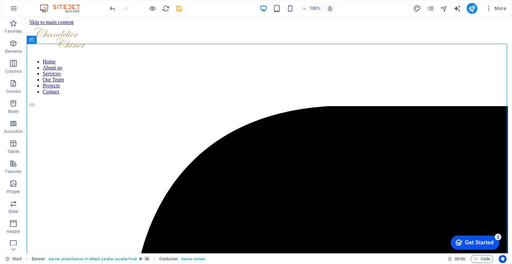
click at [499, 249] on div "checkmark Get Started 3" at bounding box center [475, 242] width 49 height 14
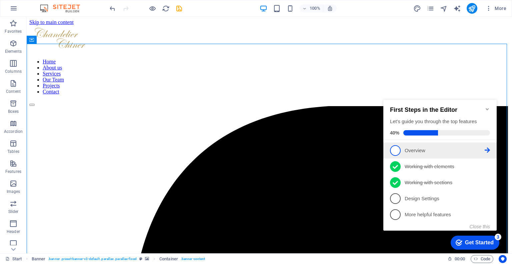
click at [421, 145] on link "1 Overview - incomplete" at bounding box center [440, 150] width 100 height 11
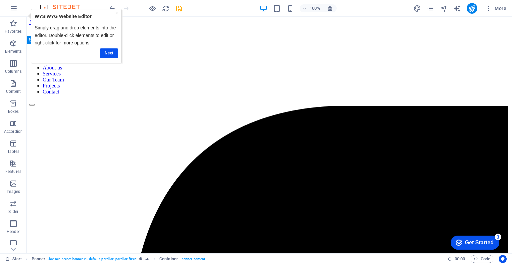
click at [57, 44] on p "Simply drag and drop elements into the editor. Double-click elements to edit or…" at bounding box center [76, 35] width 83 height 22
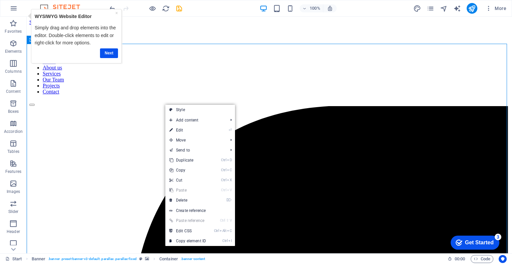
click at [94, 48] on div "Next" at bounding box center [76, 53] width 83 height 10
click at [108, 54] on link "Next" at bounding box center [109, 53] width 18 height 10
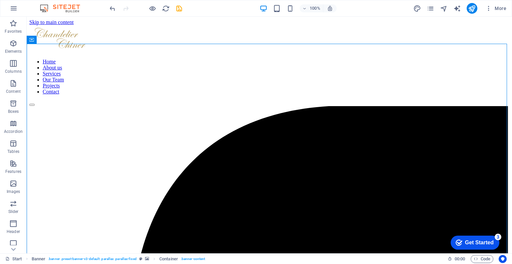
click at [478, 239] on div "Get Started" at bounding box center [479, 242] width 29 height 6
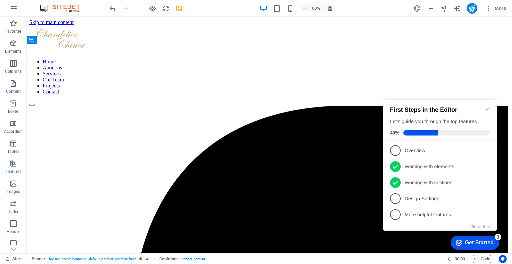
click at [487, 108] on icon "Minimize checklist" at bounding box center [487, 109] width 3 height 2
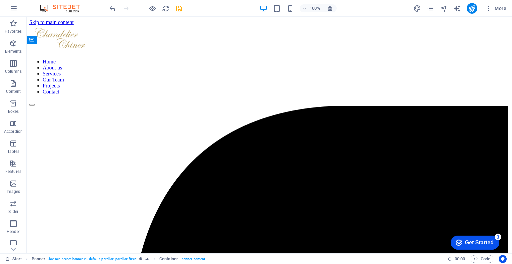
click at [473, 233] on div "checkmark Get Started 3 First Steps in the Editor Let's guide you through the t…" at bounding box center [473, 242] width 57 height 20
click at [474, 239] on div "Get Started" at bounding box center [479, 242] width 29 height 6
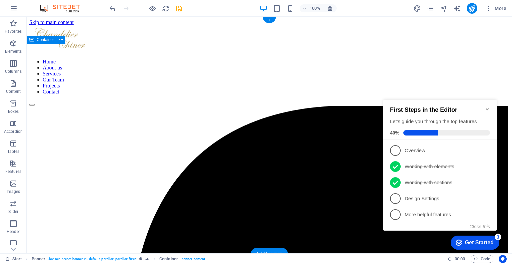
click at [487, 108] on icon "Minimize checklist" at bounding box center [487, 109] width 3 height 2
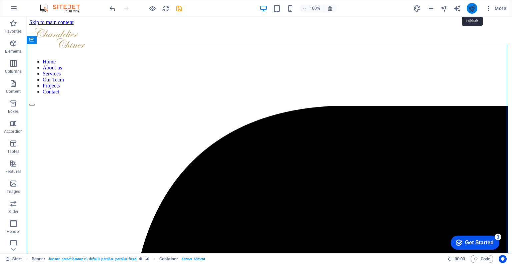
click at [469, 11] on icon "publish" at bounding box center [472, 9] width 8 height 8
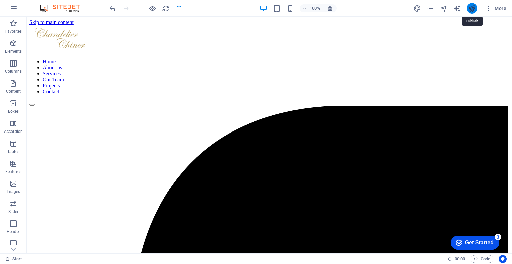
click at [473, 10] on icon "publish" at bounding box center [472, 9] width 8 height 8
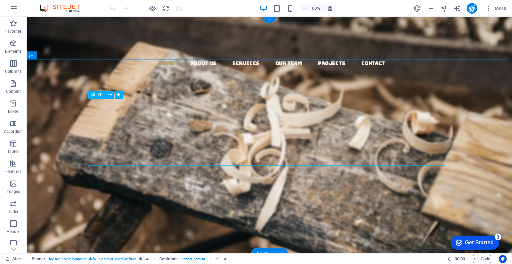
click at [264, 148] on div "Woodworks ­ made with Passion" at bounding box center [269, 181] width 357 height 67
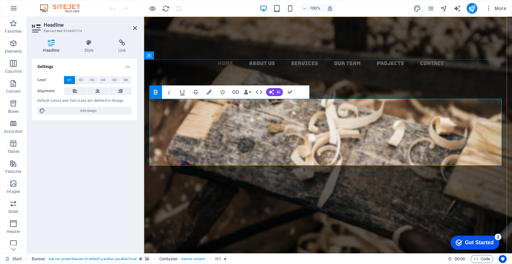
click at [264, 146] on span "made with" at bounding box center [342, 181] width 247 height 70
click at [135, 28] on icon at bounding box center [135, 27] width 4 height 5
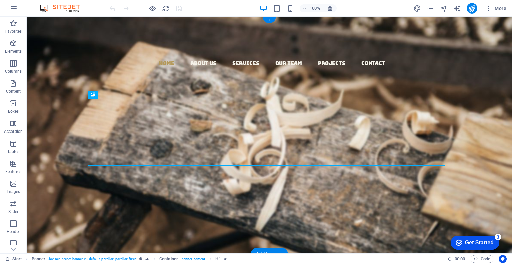
click at [265, 21] on div "+" at bounding box center [269, 20] width 13 height 6
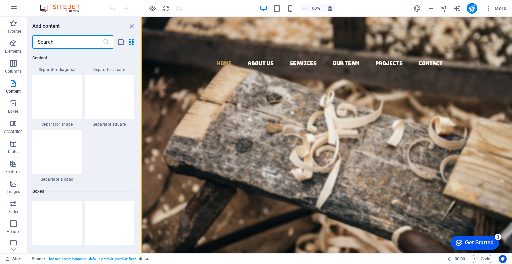
scroll to position [1707, 0]
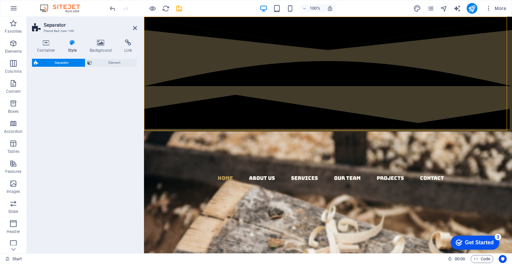
select select "zigzag"
select select "rem"
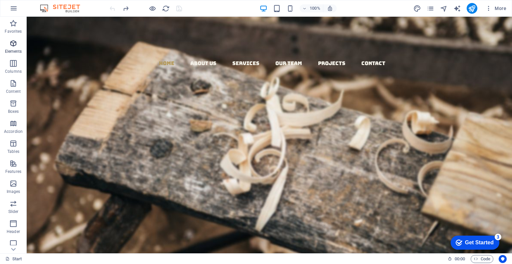
click at [16, 38] on button "Elements" at bounding box center [13, 47] width 27 height 20
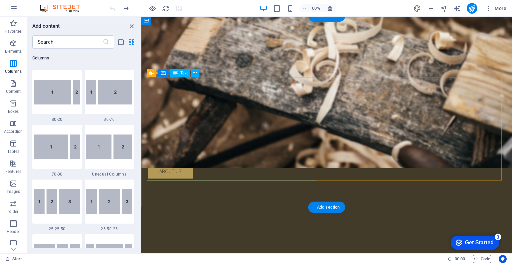
scroll to position [0, 0]
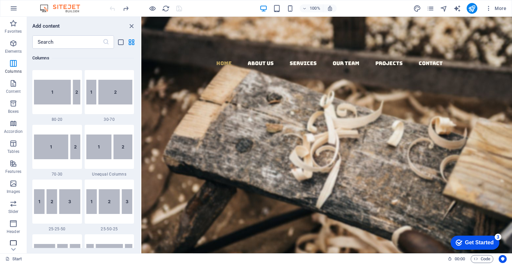
click at [17, 243] on icon "button" at bounding box center [13, 243] width 8 height 8
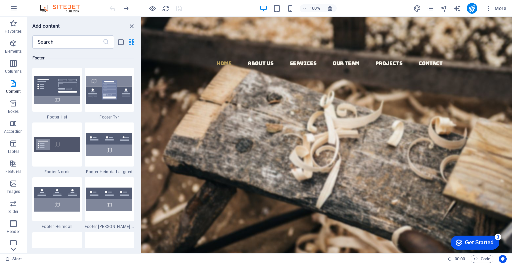
scroll to position [4413, 0]
click at [16, 246] on icon at bounding box center [13, 248] width 9 height 9
click at [16, 246] on p "Collections" at bounding box center [13, 247] width 20 height 5
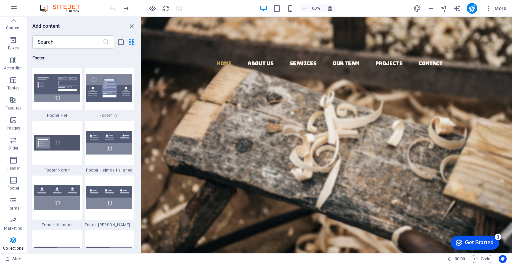
click at [16, 246] on p "Collections" at bounding box center [13, 247] width 20 height 5
click at [15, 4] on button "button" at bounding box center [14, 8] width 16 height 16
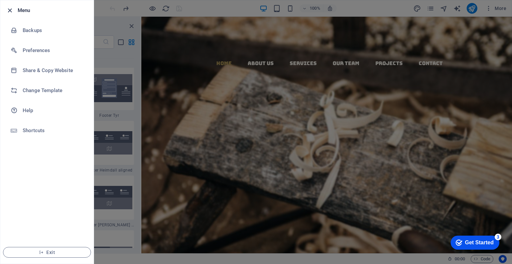
click at [12, 9] on icon "button" at bounding box center [10, 11] width 8 height 8
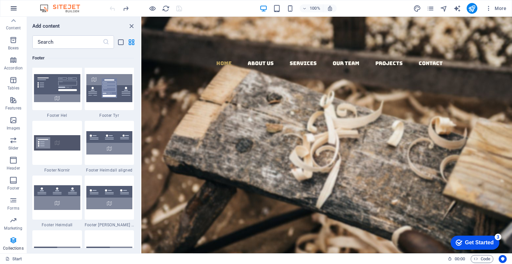
click at [12, 8] on icon "button" at bounding box center [14, 8] width 8 height 8
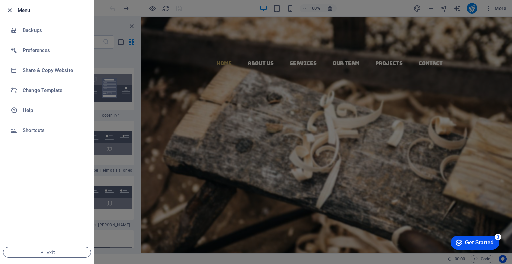
click at [10, 11] on icon "button" at bounding box center [10, 11] width 8 height 8
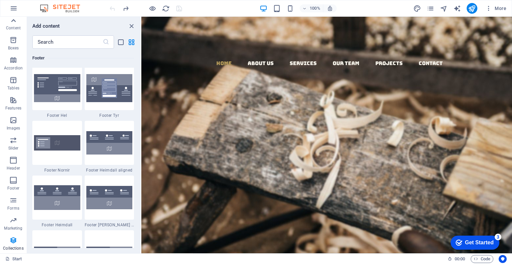
click at [18, 23] on icon at bounding box center [13, 20] width 9 height 9
click at [18, 23] on span "Favorites" at bounding box center [13, 27] width 27 height 16
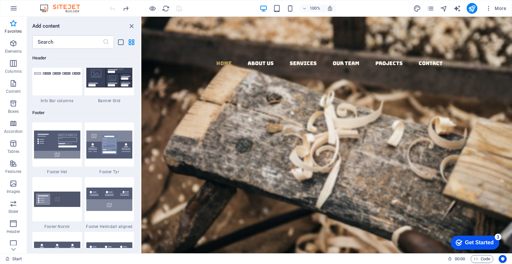
click at [18, 23] on span "Favorites" at bounding box center [13, 27] width 27 height 16
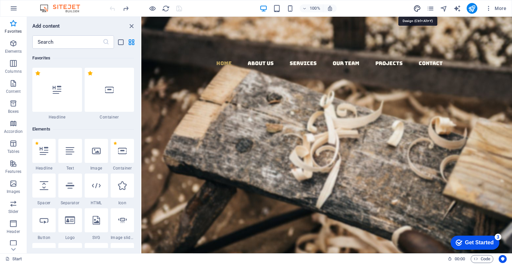
select select "rem"
select select "300"
select select "px"
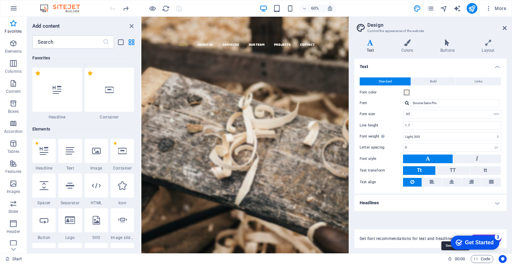
click at [498, 234] on div "3" at bounding box center [498, 236] width 7 height 7
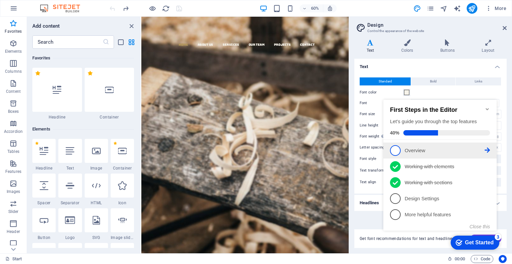
click at [420, 154] on link "1 Overview - incomplete" at bounding box center [440, 150] width 100 height 11
click at [420, 154] on div "checkmark Get Started 3 First Steps in the Editor Let's guide you through the t…" at bounding box center [441, 171] width 121 height 162
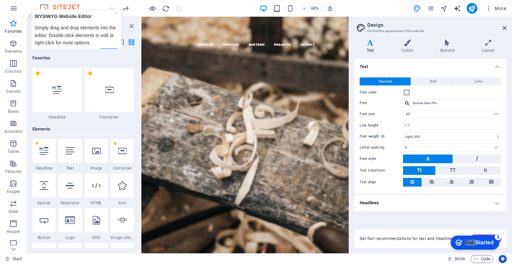
click at [98, 36] on p "Simply drag and drop elements into the editor. Double-click elements to edit or…" at bounding box center [76, 35] width 83 height 22
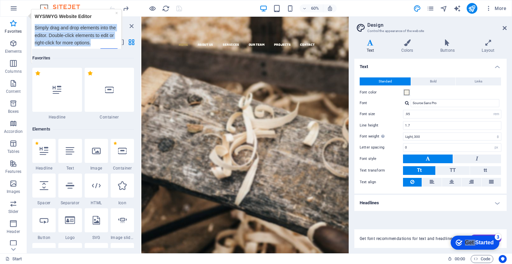
click at [98, 36] on p "Simply drag and drop elements into the editor. Double-click elements to edit or…" at bounding box center [76, 35] width 83 height 22
click at [106, 48] on link "Next" at bounding box center [109, 53] width 18 height 10
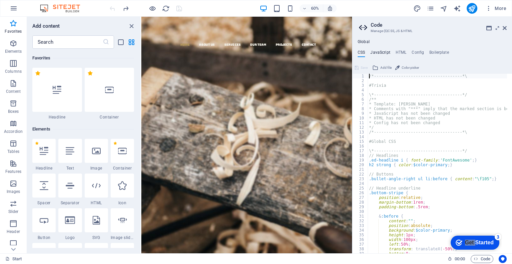
click at [377, 55] on h4 "JavaScript" at bounding box center [380, 53] width 20 height 7
type textarea "/* JS for preset "Menu V2" */"
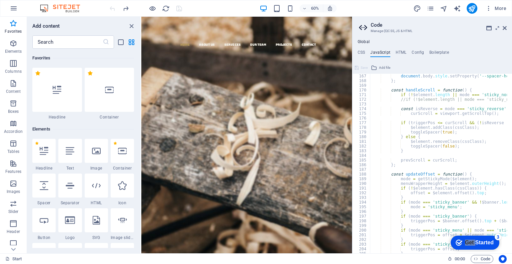
scroll to position [775, 0]
click at [398, 49] on div "Global CSS JavaScript HTML Config Boilerplate /*-------------------------------…" at bounding box center [432, 146] width 160 height 214
click at [398, 52] on h4 "HTML" at bounding box center [401, 53] width 11 height 7
type textarea "<a href="#main-content" class="wv-link-content button">Skip to main content</a>"
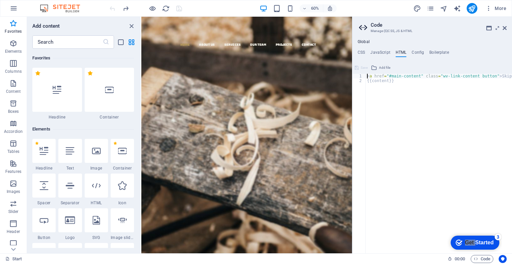
scroll to position [0, 33]
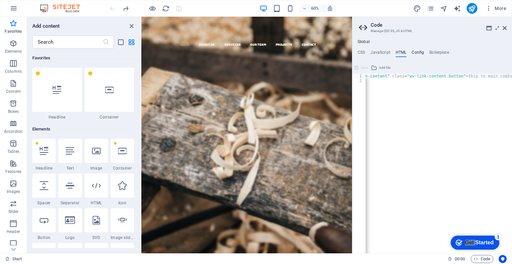
click at [416, 50] on h4 "Config" at bounding box center [418, 53] width 12 height 7
type textarea "$color-background: #423b29;"
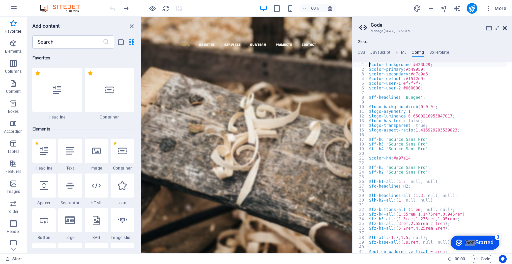
click at [504, 28] on icon at bounding box center [505, 27] width 4 height 5
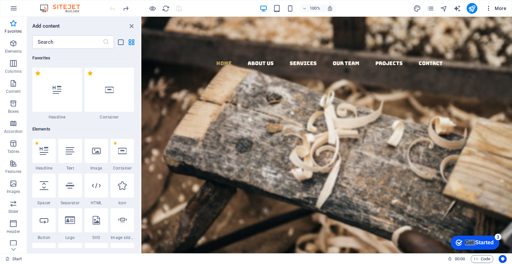
click at [496, 7] on span "More" at bounding box center [495, 8] width 21 height 7
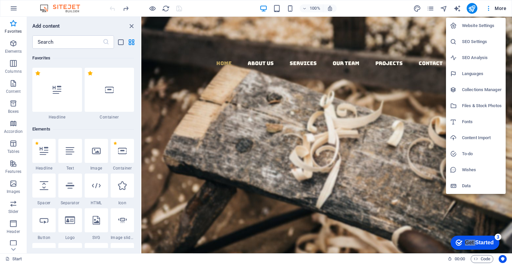
click at [486, 13] on div at bounding box center [256, 132] width 512 height 264
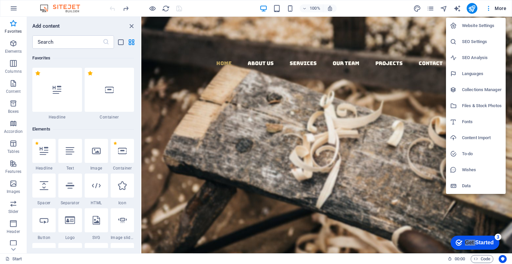
click at [475, 44] on h6 "SEO Settings" at bounding box center [482, 42] width 40 height 8
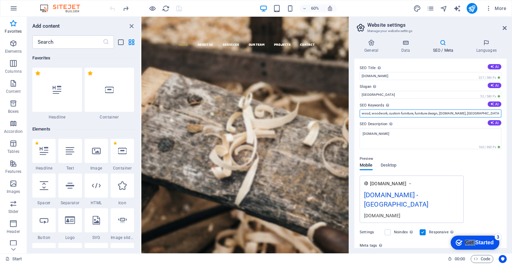
click at [393, 114] on input "wood, woodwork, custom furniture, furniture design, [DOMAIN_NAME], [GEOGRAPHIC_…" at bounding box center [431, 113] width 142 height 8
click at [381, 100] on div "SEO Title The title of your website - make it something that stands out in sear…" at bounding box center [430, 153] width 152 height 189
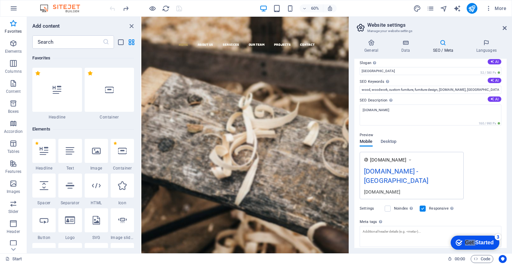
scroll to position [0, 0]
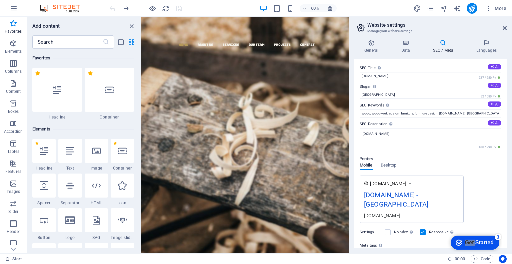
click at [491, 85] on icon at bounding box center [492, 85] width 4 height 4
type input "Crafting Timeless Elegance in Every Piece"
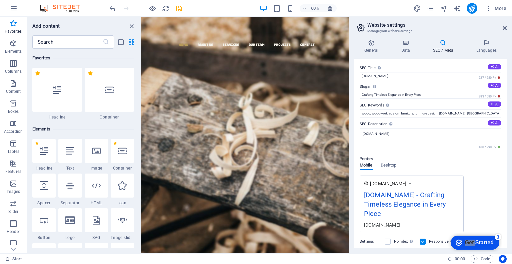
click at [490, 103] on icon at bounding box center [492, 104] width 4 height 4
type input "woodworking, handmade furniture, furniture remodeling, general carpentry, affor…"
click at [369, 50] on h4 "General" at bounding box center [372, 46] width 37 height 14
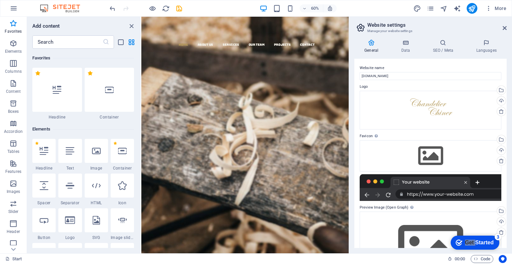
click at [439, 8] on div "More" at bounding box center [461, 8] width 96 height 11
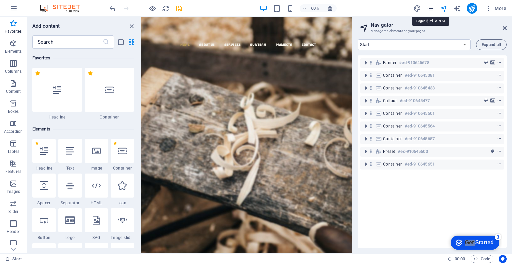
click at [433, 9] on icon "pages" at bounding box center [431, 9] width 8 height 8
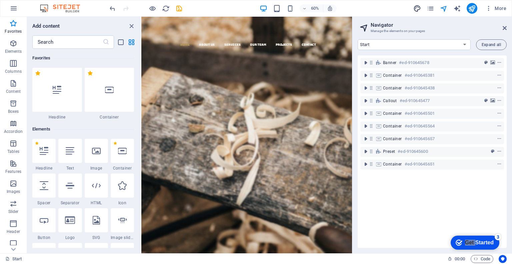
select select "rem"
select select "300"
select select "px"
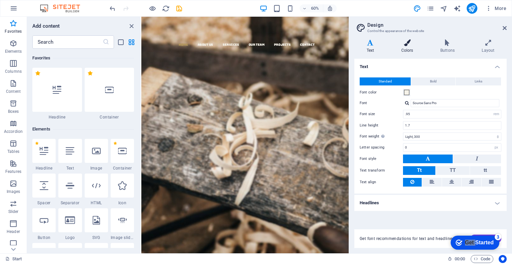
click at [404, 42] on icon at bounding box center [407, 42] width 36 height 7
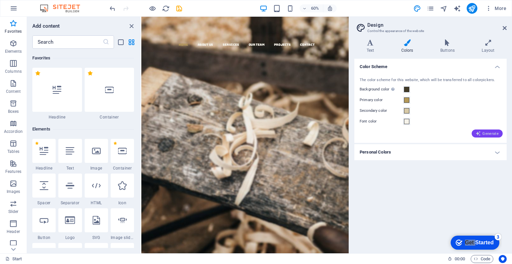
click at [480, 136] on icon "button" at bounding box center [478, 133] width 5 height 5
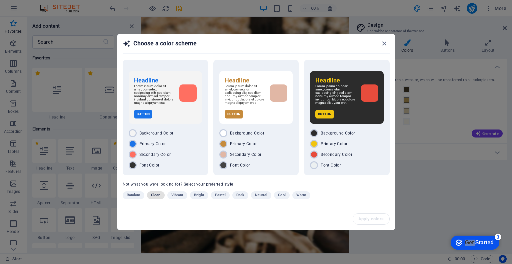
click at [152, 196] on span "Clean" at bounding box center [155, 195] width 9 height 8
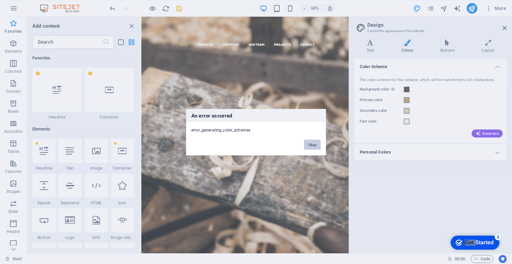
click at [312, 142] on button "Okay" at bounding box center [312, 144] width 17 height 10
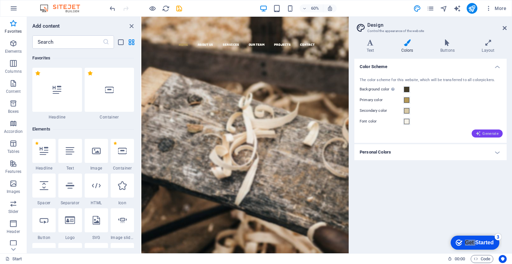
click at [488, 134] on span "Generate" at bounding box center [487, 133] width 23 height 5
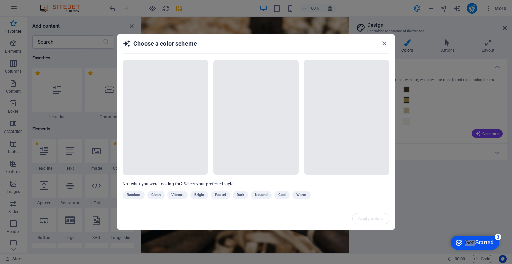
click at [151, 196] on div "Random Clean Vibrant Bright Pastel Dark Neutral Cool Warm" at bounding box center [239, 196] width 233 height 11
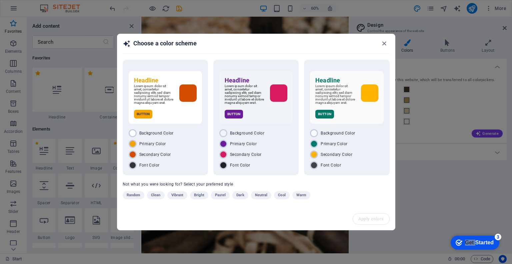
click at [151, 196] on span "Clean" at bounding box center [155, 195] width 9 height 8
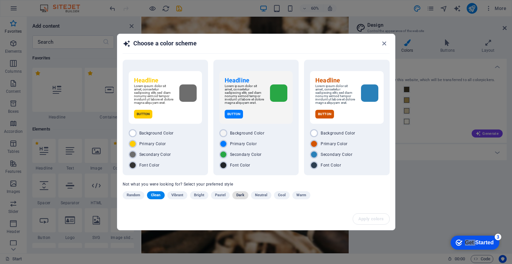
click at [239, 196] on span "Dark" at bounding box center [240, 195] width 8 height 8
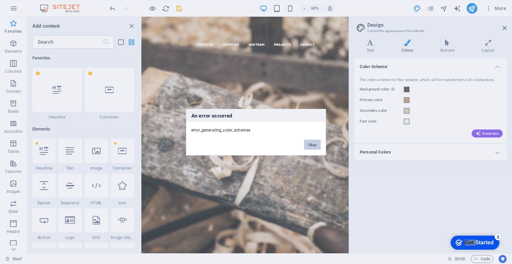
click at [314, 145] on button "Okay" at bounding box center [312, 144] width 17 height 10
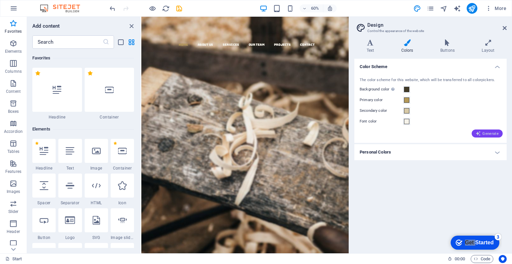
click at [487, 136] on span "Generate" at bounding box center [487, 133] width 23 height 5
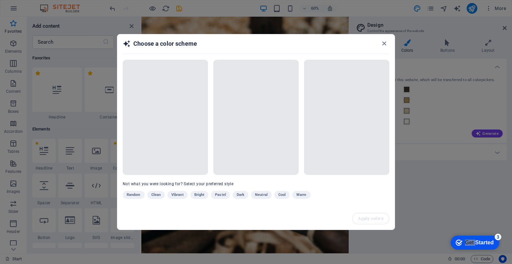
click at [239, 197] on div "Random Clean Vibrant Bright Pastel Dark Neutral Cool Warm" at bounding box center [239, 196] width 233 height 11
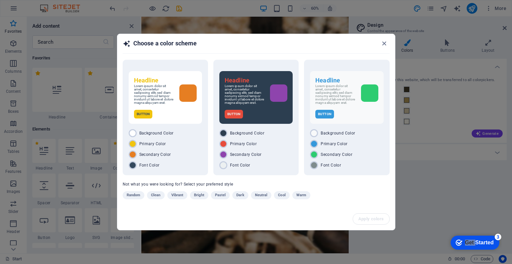
click at [238, 196] on span "Dark" at bounding box center [240, 195] width 8 height 8
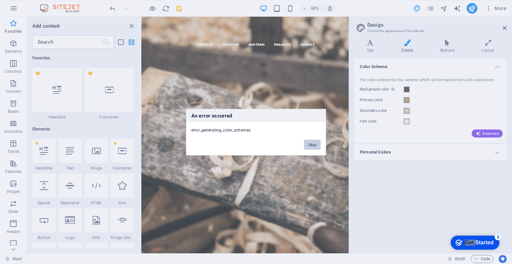
click at [310, 148] on button "Okay" at bounding box center [312, 144] width 17 height 10
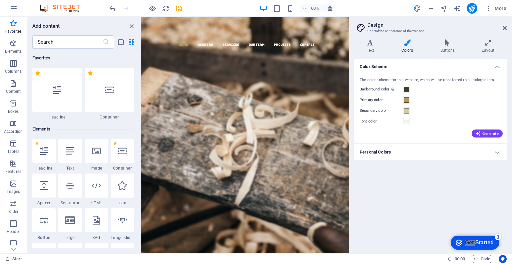
click at [451, 150] on h4 "Personal Colors" at bounding box center [430, 152] width 152 height 16
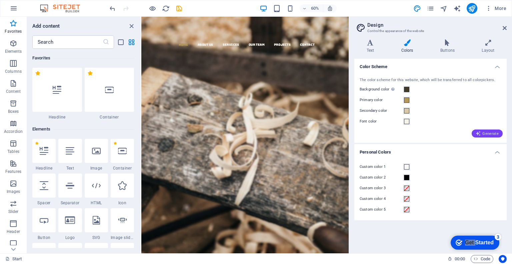
click at [486, 136] on button "Generate" at bounding box center [487, 133] width 31 height 8
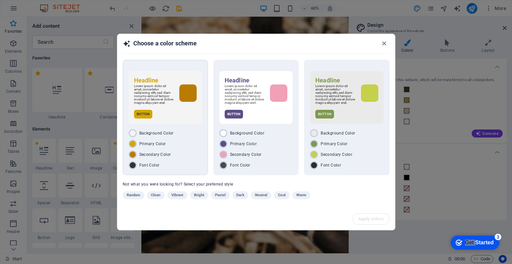
click at [149, 158] on div "Background Color Primary Color Secondary Color Font Color" at bounding box center [165, 149] width 73 height 40
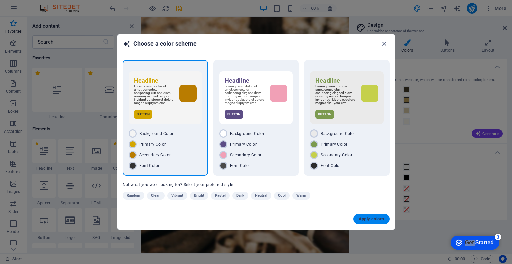
click at [375, 221] on button "Apply colors" at bounding box center [371, 218] width 36 height 11
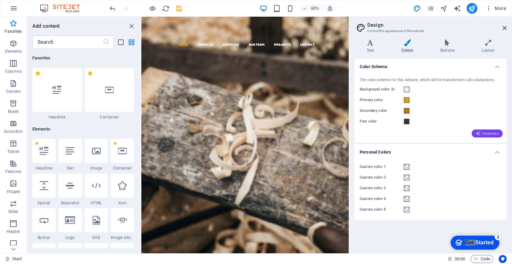
click at [480, 132] on icon "button" at bounding box center [478, 133] width 5 height 5
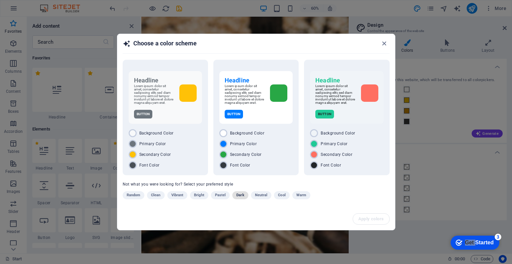
click at [238, 196] on span "Dark" at bounding box center [240, 195] width 8 height 8
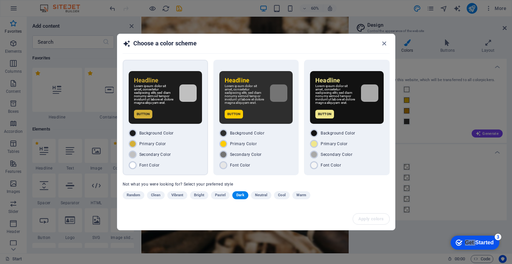
click at [174, 137] on div "Background Color Primary Color Secondary Color Font Color" at bounding box center [165, 149] width 73 height 40
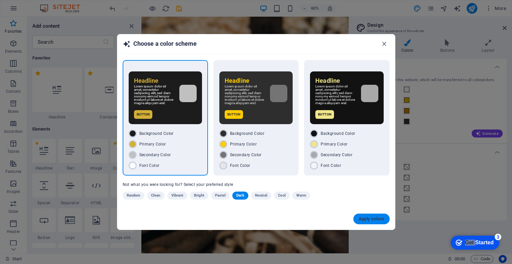
click at [357, 216] on button "Apply colors" at bounding box center [371, 218] width 36 height 11
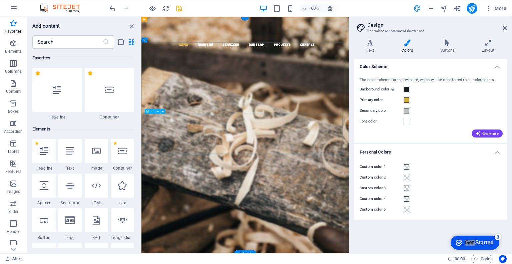
click at [409, 189] on div "Woodworks ­ made with Passion" at bounding box center [314, 181] width 335 height 67
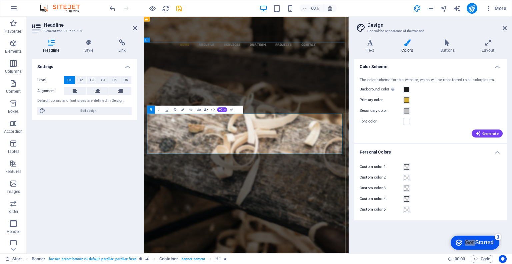
click at [407, 189] on span "made with" at bounding box center [328, 181] width 247 height 70
drag, startPoint x: 412, startPoint y: 188, endPoint x: 370, endPoint y: 199, distance: 43.0
click at [370, 199] on span "made with" at bounding box center [328, 181] width 247 height 70
click at [319, 183] on strong "Woodworks ­" at bounding box center [273, 164] width 193 height 37
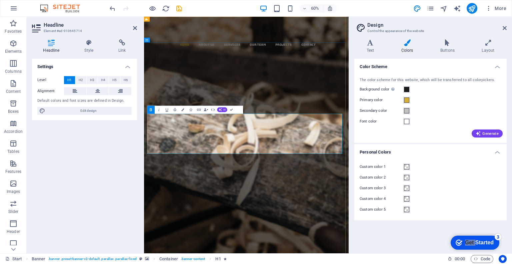
click at [403, 216] on strong "Passion" at bounding box center [357, 197] width 133 height 37
click at [375, 44] on icon at bounding box center [370, 42] width 32 height 7
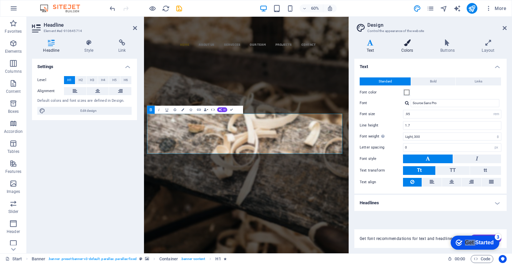
click at [400, 45] on icon at bounding box center [407, 42] width 36 height 7
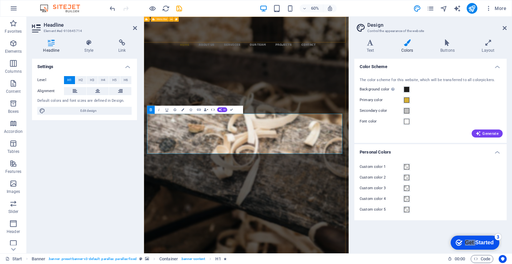
click at [455, 52] on div "Home About us Services Our Team Projects Contact" at bounding box center [314, 69] width 341 height 105
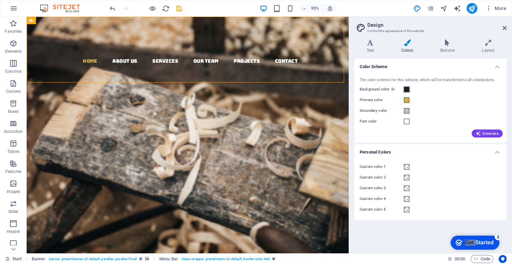
click at [405, 89] on span at bounding box center [406, 89] width 5 height 5
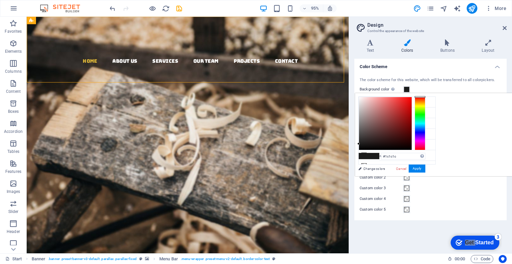
drag, startPoint x: 504, startPoint y: 109, endPoint x: 499, endPoint y: 109, distance: 5.0
click at [425, 109] on div at bounding box center [420, 123] width 11 height 53
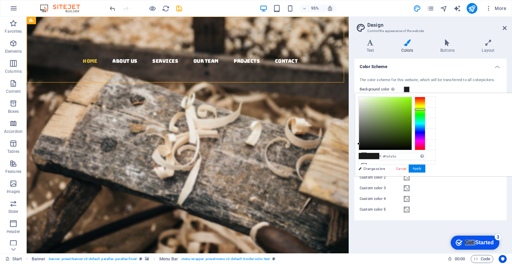
click at [425, 106] on div at bounding box center [420, 123] width 11 height 53
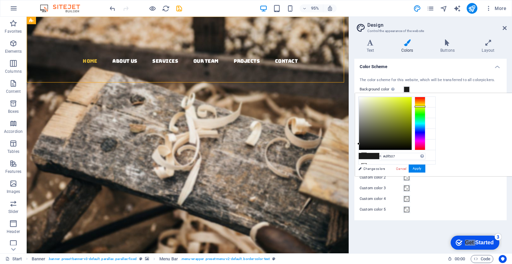
click at [412, 98] on div at bounding box center [385, 123] width 53 height 53
click at [425, 167] on button "Apply" at bounding box center [417, 168] width 17 height 8
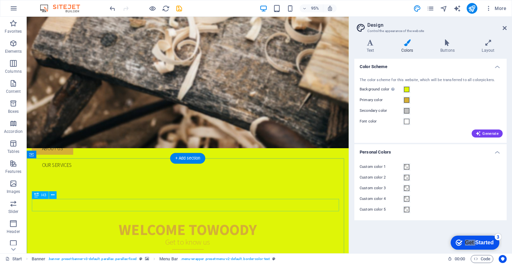
scroll to position [44, 0]
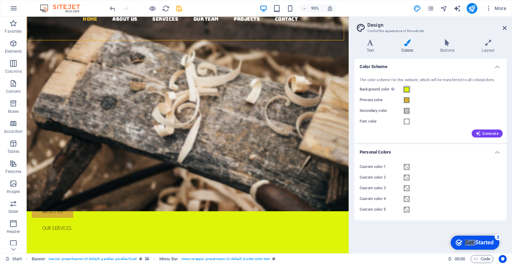
click at [406, 88] on span at bounding box center [406, 89] width 5 height 5
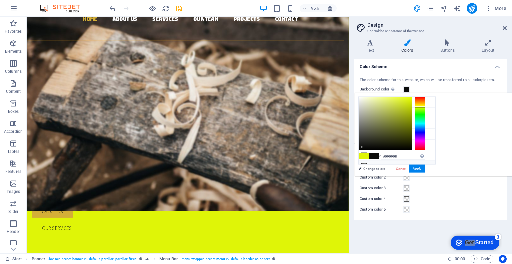
type input "#000000"
drag, startPoint x: 446, startPoint y: 147, endPoint x: 430, endPoint y: 162, distance: 21.9
click at [430, 162] on div "less Background color #dff507 Primary color #d4af37 Secondary color #c0c0c0 Fon…" at bounding box center [433, 134] width 157 height 83
click at [425, 167] on button "Apply" at bounding box center [417, 168] width 17 height 8
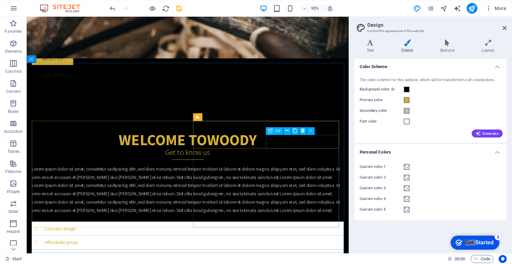
scroll to position [0, 0]
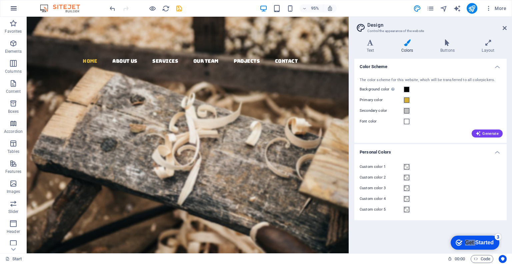
click at [13, 10] on icon "button" at bounding box center [14, 8] width 8 height 8
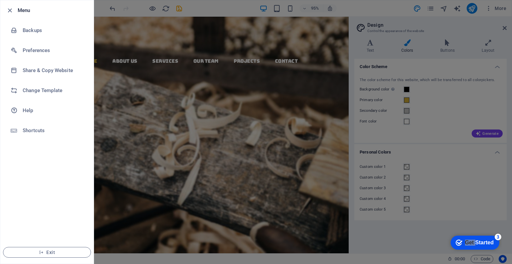
click at [13, 10] on icon "button" at bounding box center [10, 11] width 8 height 8
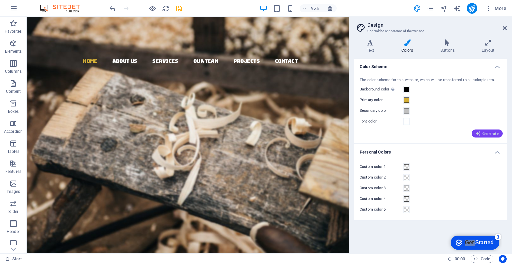
click at [481, 134] on icon "button" at bounding box center [478, 133] width 5 height 5
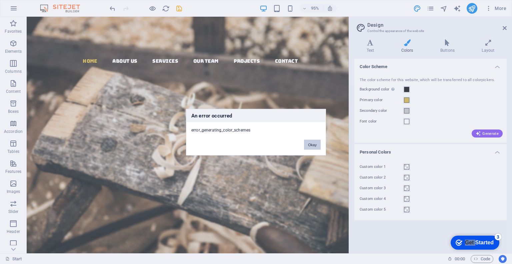
click at [310, 143] on button "Okay" at bounding box center [312, 144] width 17 height 10
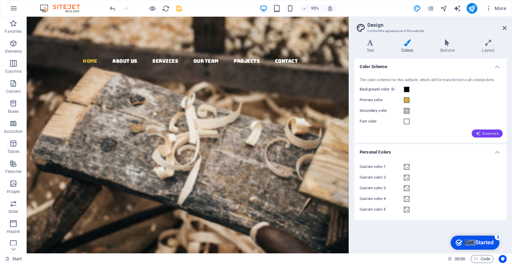
click at [484, 134] on span "Generate" at bounding box center [487, 133] width 23 height 5
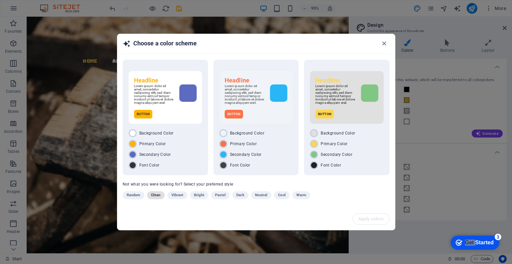
click at [157, 197] on span "Clean" at bounding box center [155, 195] width 9 height 8
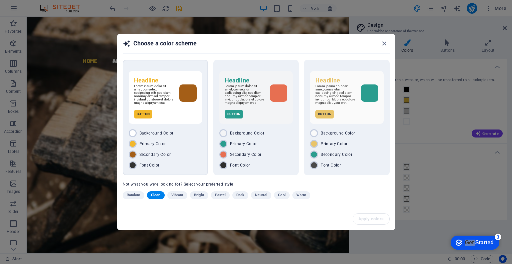
click at [187, 160] on div "Background Color Primary Color Secondary Color Font Color" at bounding box center [165, 149] width 73 height 40
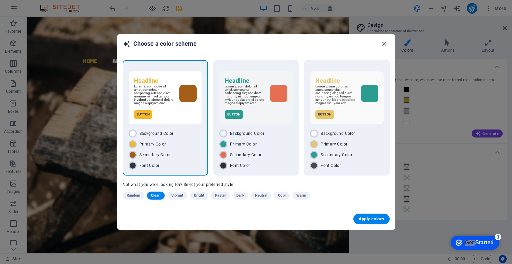
click at [132, 199] on div "Random Clean Vibrant Bright Pastel Dark Neutral Cool Warm" at bounding box center [239, 196] width 233 height 11
click at [132, 198] on span "Random" at bounding box center [134, 195] width 14 height 8
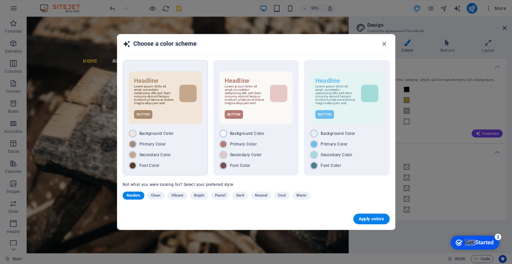
click at [189, 158] on div "Secondary Color" at bounding box center [165, 155] width 73 height 8
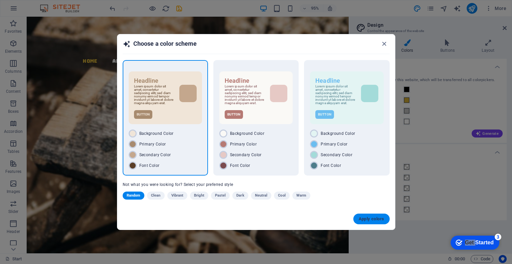
click at [360, 218] on span "Apply colors" at bounding box center [372, 218] width 26 height 5
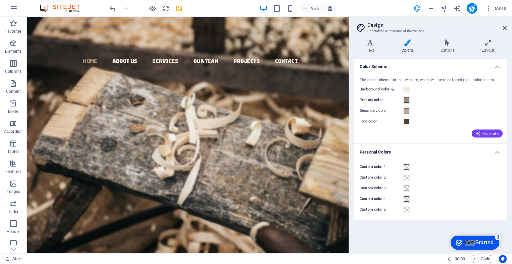
click at [500, 135] on button "Generate" at bounding box center [487, 133] width 31 height 8
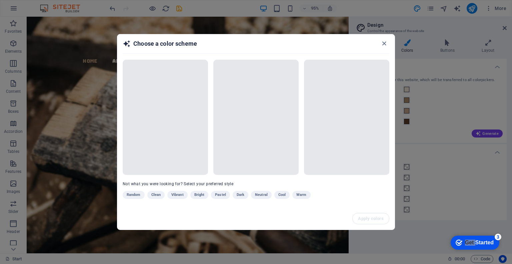
click at [159, 193] on div "Random Clean Vibrant Bright Pastel Dark Neutral Cool Warm" at bounding box center [239, 196] width 233 height 11
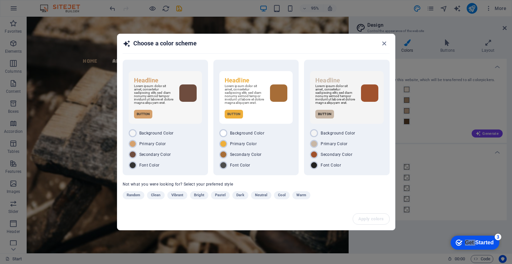
click at [156, 195] on span "Clean" at bounding box center [155, 195] width 9 height 8
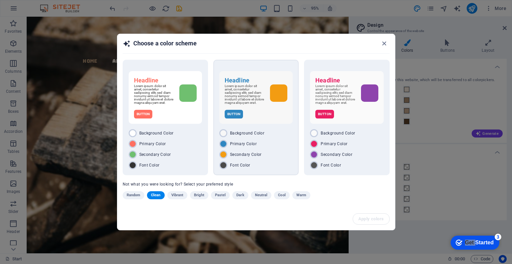
click at [281, 165] on div "Font Color" at bounding box center [255, 165] width 73 height 8
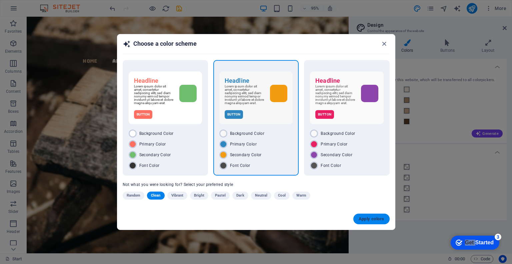
click at [371, 216] on span "Apply colors" at bounding box center [372, 218] width 26 height 5
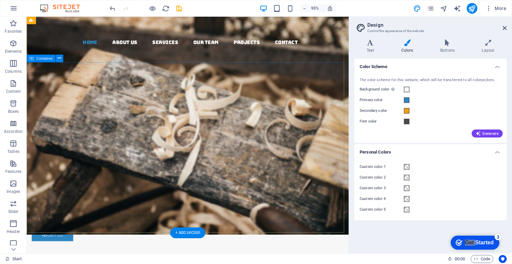
scroll to position [19, 0]
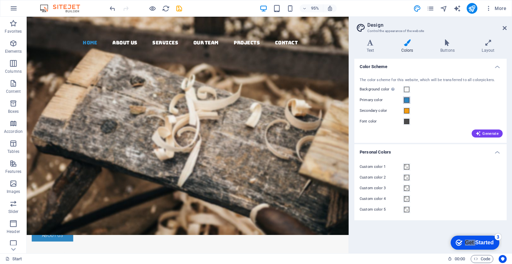
click at [406, 101] on span at bounding box center [406, 99] width 5 height 5
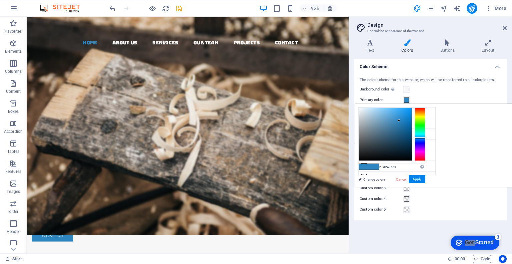
click at [425, 182] on div "Cancel Apply" at bounding box center [410, 179] width 30 height 8
click at [377, 179] on link "Change colors" at bounding box center [393, 179] width 77 height 8
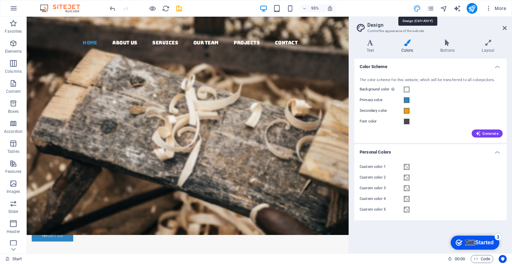
click at [15, 1] on button "button" at bounding box center [14, 8] width 16 height 16
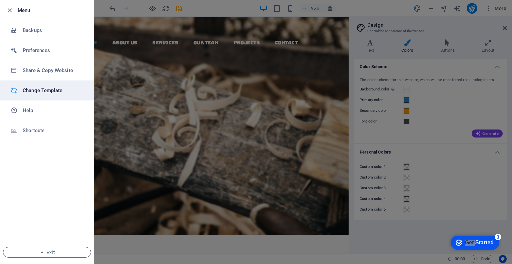
click at [40, 89] on h6 "Change Template" at bounding box center [54, 90] width 62 height 8
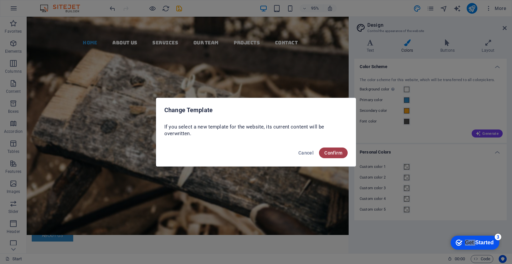
click at [325, 150] on span "Confirm" at bounding box center [333, 152] width 18 height 5
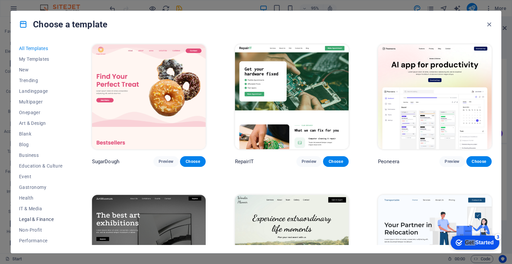
scroll to position [65, 0]
click at [27, 221] on button "Trades" at bounding box center [41, 218] width 44 height 11
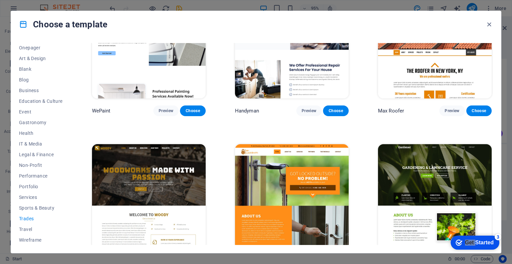
scroll to position [0, 0]
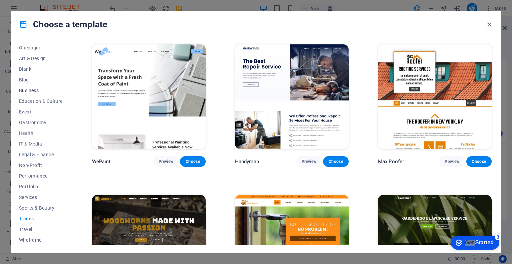
click at [30, 92] on span "Business" at bounding box center [41, 90] width 44 height 5
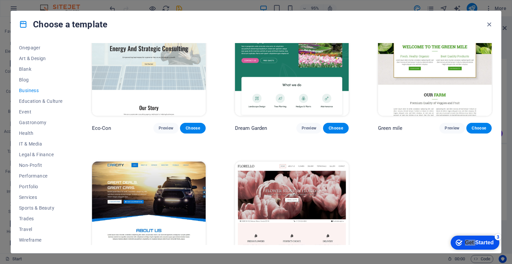
scroll to position [34, 0]
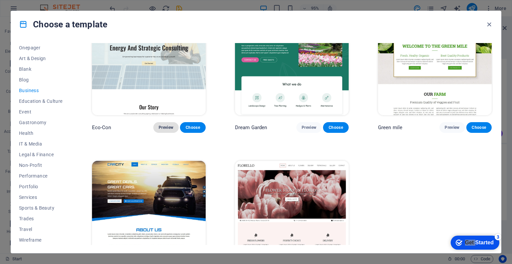
click at [168, 125] on span "Preview" at bounding box center [166, 127] width 15 height 5
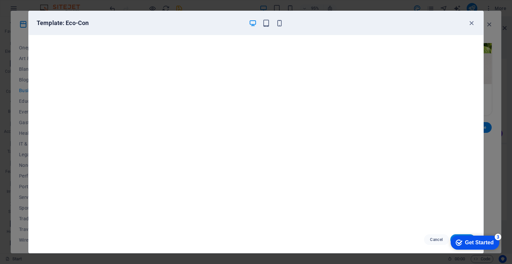
click at [487, 240] on div "Get Started" at bounding box center [479, 242] width 29 height 6
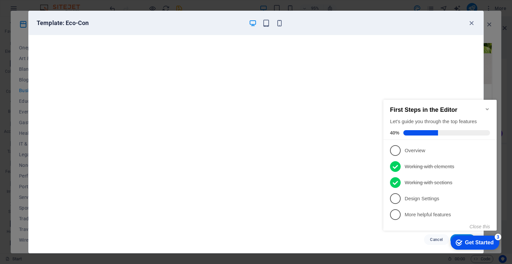
click at [480, 238] on div "checkmark Get Started 3" at bounding box center [475, 242] width 49 height 14
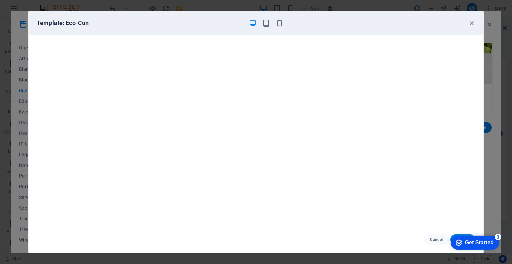
click at [498, 252] on div "checkmark Get Started 3 First Steps in the Editor Let's guide you through the t…" at bounding box center [473, 242] width 57 height 20
click at [434, 238] on span "Cancel" at bounding box center [436, 239] width 14 height 5
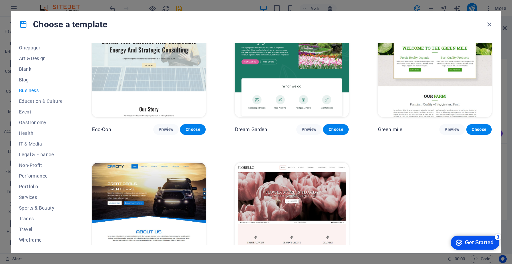
scroll to position [0, 0]
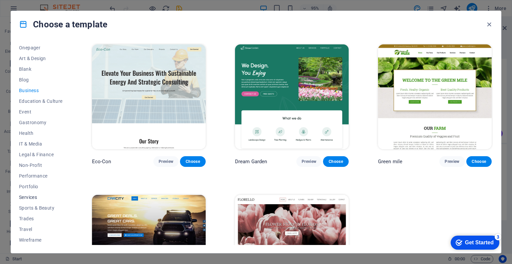
click at [28, 199] on span "Services" at bounding box center [41, 196] width 44 height 5
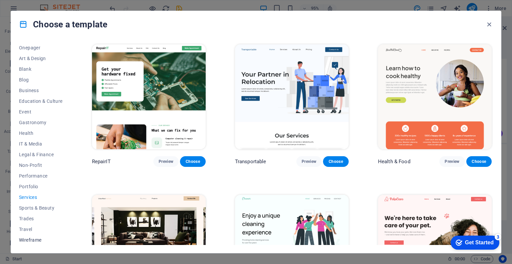
click at [30, 239] on span "Wireframe" at bounding box center [41, 239] width 44 height 5
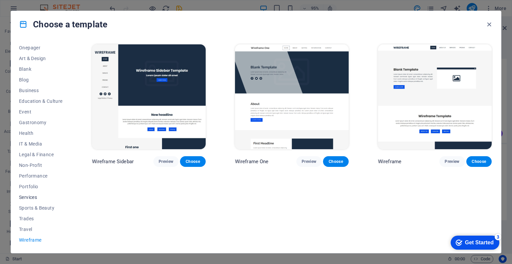
click at [32, 196] on span "Services" at bounding box center [41, 196] width 44 height 5
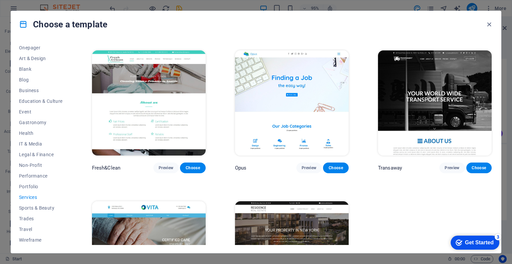
scroll to position [747, 0]
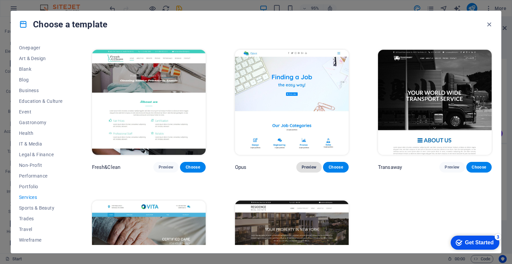
click at [309, 164] on span "Preview" at bounding box center [309, 166] width 15 height 5
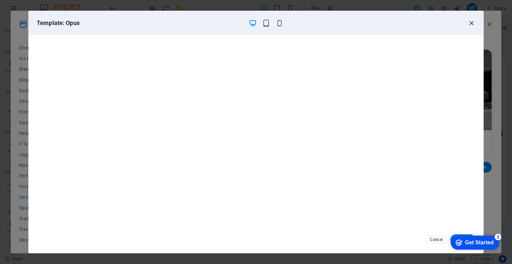
click at [469, 23] on icon "button" at bounding box center [472, 23] width 8 height 8
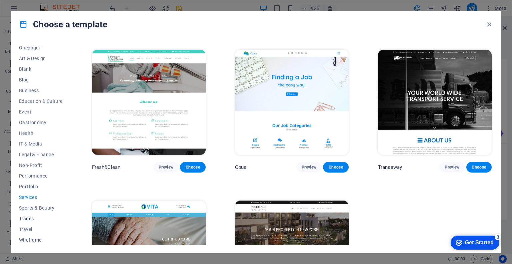
click at [26, 219] on span "Trades" at bounding box center [41, 218] width 44 height 5
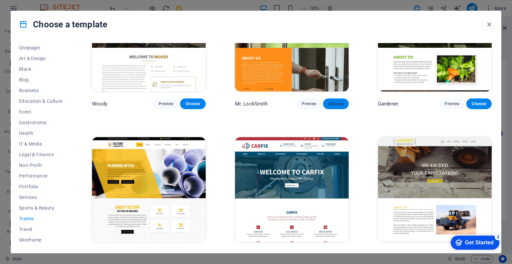
scroll to position [117, 0]
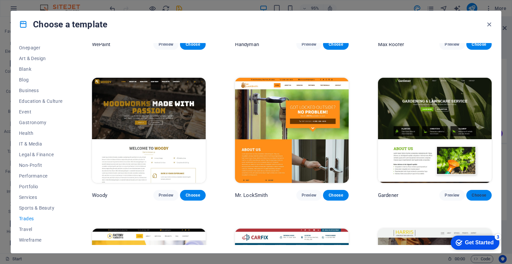
click at [474, 192] on span "Choose" at bounding box center [479, 194] width 15 height 5
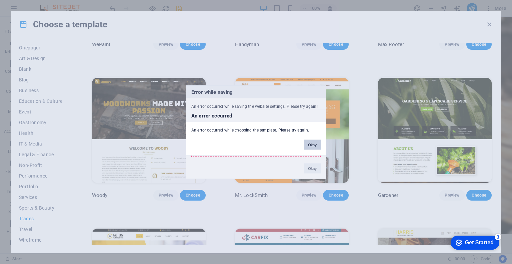
click at [310, 147] on button "Okay" at bounding box center [312, 144] width 17 height 10
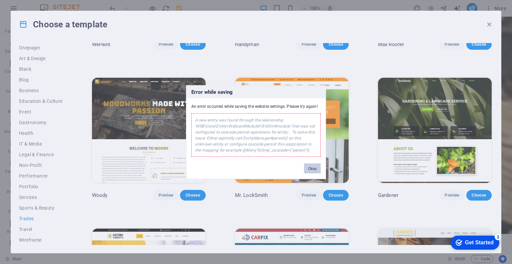
click at [315, 168] on button "Okay" at bounding box center [312, 168] width 17 height 10
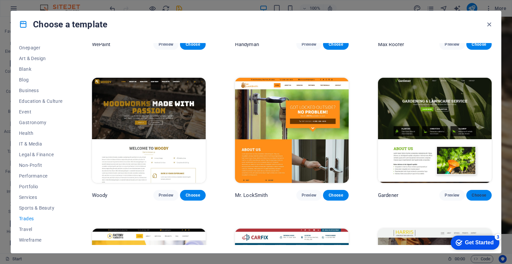
click at [473, 196] on span "Choose" at bounding box center [479, 194] width 15 height 5
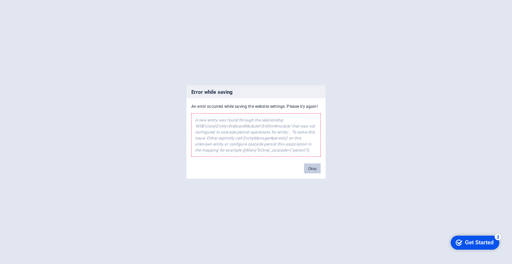
click at [317, 165] on button "Okay" at bounding box center [312, 168] width 17 height 10
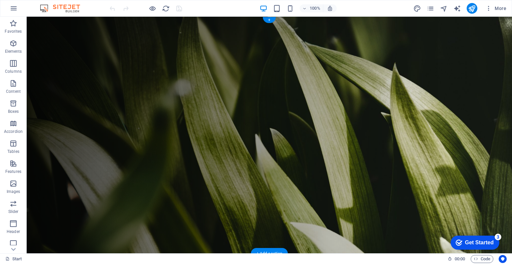
click at [75, 111] on figure at bounding box center [269, 135] width 485 height 236
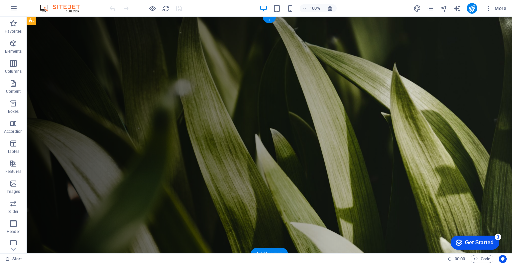
click at [75, 111] on figure at bounding box center [269, 135] width 485 height 236
select select "vh"
select select "header"
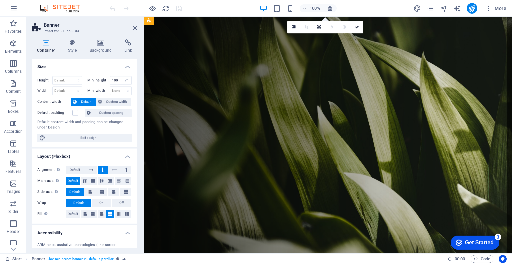
click at [152, 96] on figure at bounding box center [328, 135] width 368 height 236
click at [156, 95] on figure at bounding box center [328, 135] width 368 height 236
click at [134, 29] on icon at bounding box center [135, 27] width 4 height 5
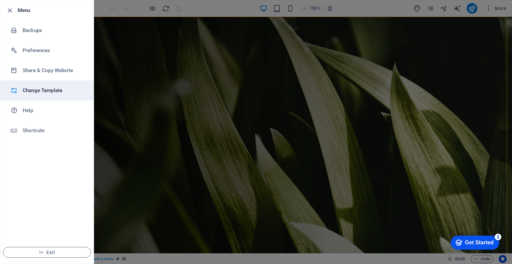
click at [34, 85] on li "Change Template" at bounding box center [46, 90] width 93 height 20
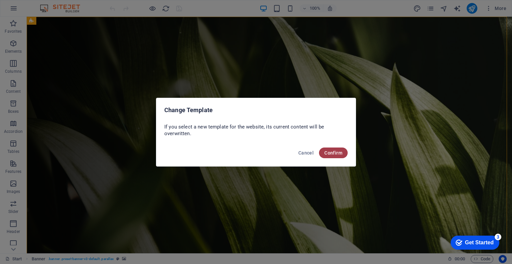
click at [339, 154] on span "Confirm" at bounding box center [333, 152] width 18 height 5
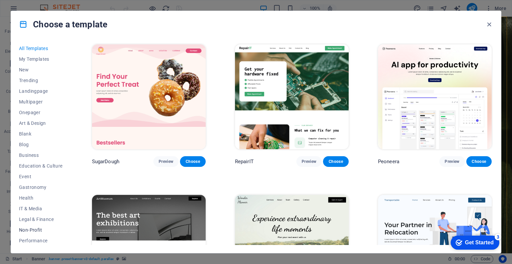
scroll to position [65, 0]
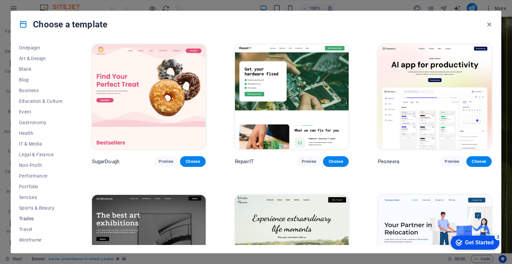
click at [23, 217] on span "Trades" at bounding box center [41, 218] width 44 height 5
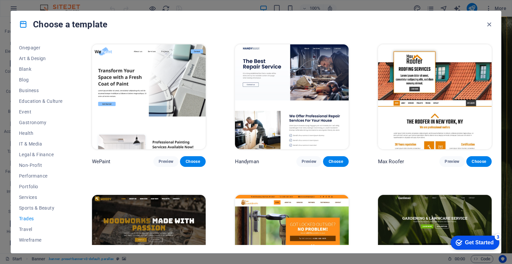
click at [129, 219] on img at bounding box center [149, 247] width 114 height 105
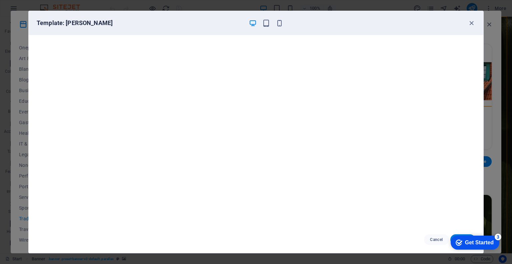
click at [458, 233] on div "checkmark Get Started 3 First Steps in the Editor Let's guide you through the t…" at bounding box center [473, 242] width 57 height 20
click at [458, 234] on div "checkmark Get Started 3 First Steps in the Editor Let's guide you through the t…" at bounding box center [473, 242] width 57 height 20
click at [459, 234] on div "checkmark Get Started 3 First Steps in the Editor Let's guide you through the t…" at bounding box center [473, 242] width 57 height 20
click at [458, 234] on div "checkmark Get Started 3 First Steps in the Editor Let's guide you through the t…" at bounding box center [473, 242] width 57 height 20
click at [458, 235] on div "checkmark Get Started 3" at bounding box center [475, 242] width 49 height 14
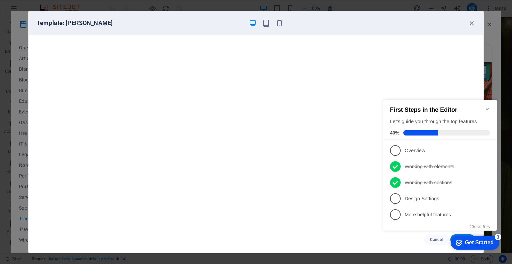
click at [458, 235] on div "checkmark Get Started 3" at bounding box center [475, 242] width 49 height 14
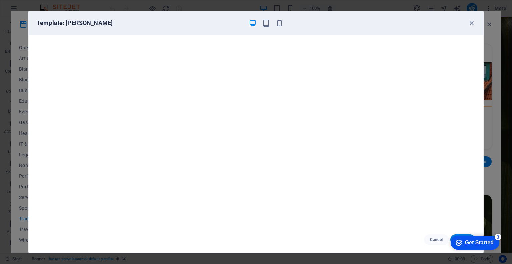
click at [469, 235] on div "checkmark Get Started 3" at bounding box center [475, 242] width 49 height 14
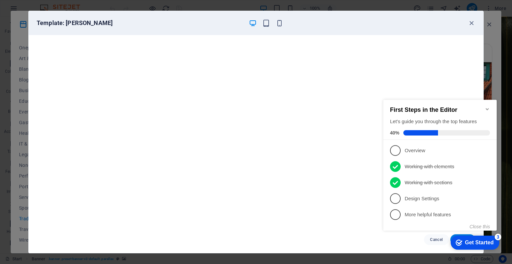
click at [469, 235] on div "checkmark Get Started 3" at bounding box center [475, 242] width 49 height 14
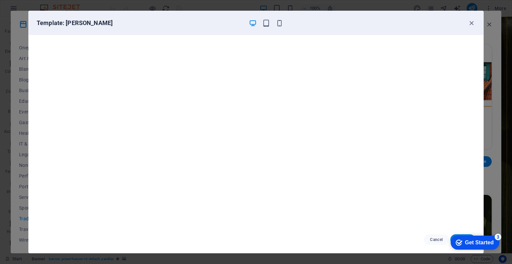
click at [502, 252] on div "checkmark Get Started 3 First Steps in the Editor Let's guide you through the t…" at bounding box center [473, 242] width 57 height 20
click at [499, 249] on div "checkmark Get Started 3" at bounding box center [475, 242] width 49 height 14
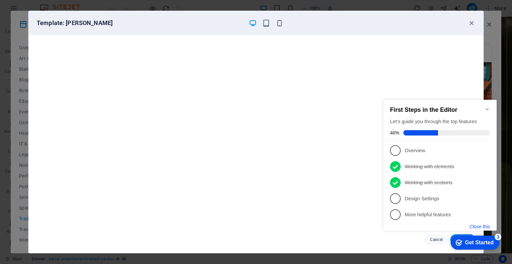
click at [478, 228] on button "Close this" at bounding box center [480, 226] width 20 height 5
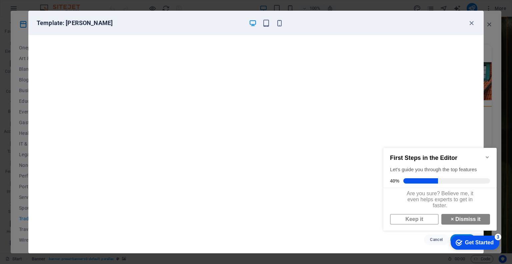
scroll to position [4, 0]
click at [451, 221] on strong "×" at bounding box center [452, 219] width 3 height 6
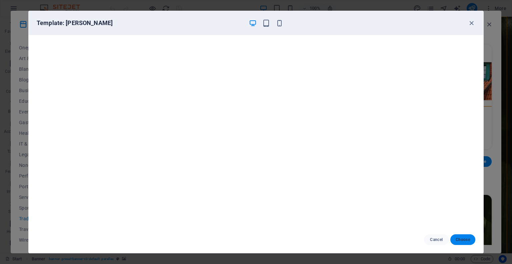
click at [461, 239] on span "Choose" at bounding box center [463, 239] width 14 height 5
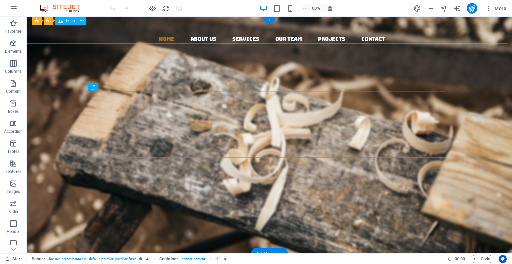
click at [70, 35] on div at bounding box center [272, 26] width 480 height 18
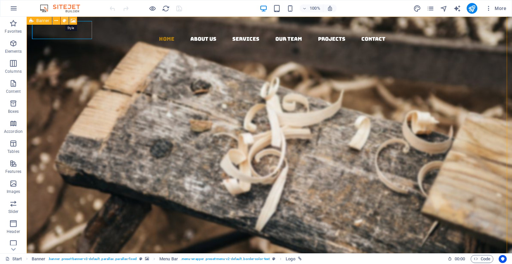
click at [61, 20] on button at bounding box center [65, 21] width 8 height 8
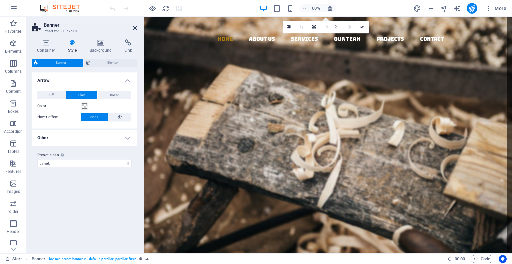
click at [136, 25] on icon at bounding box center [135, 27] width 4 height 5
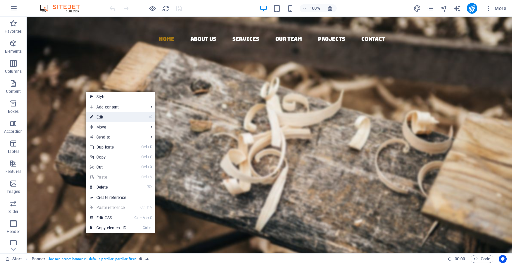
click at [95, 117] on link "⏎ Edit" at bounding box center [108, 117] width 45 height 10
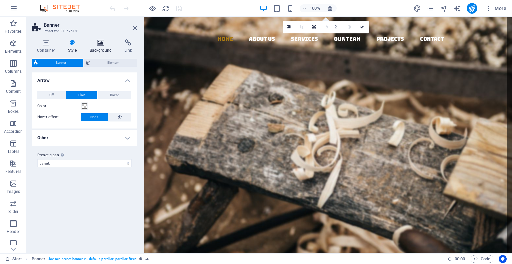
click at [101, 51] on h4 "Background" at bounding box center [102, 46] width 35 height 14
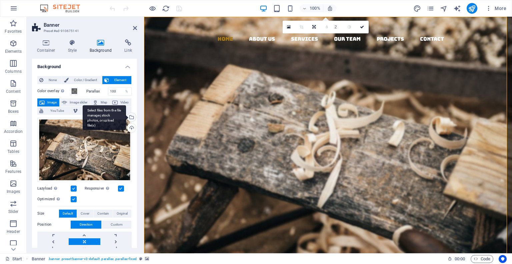
click at [130, 117] on div "Select files from the file manager, stock photos, or upload file(s)" at bounding box center [131, 118] width 10 height 10
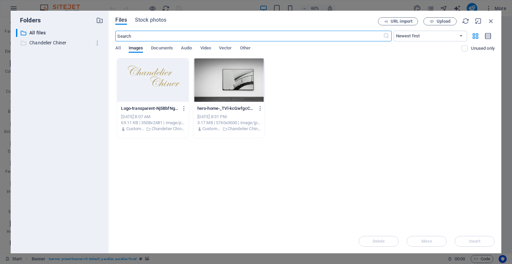
click at [41, 44] on p "Chandelier Chiner" at bounding box center [60, 43] width 62 height 8
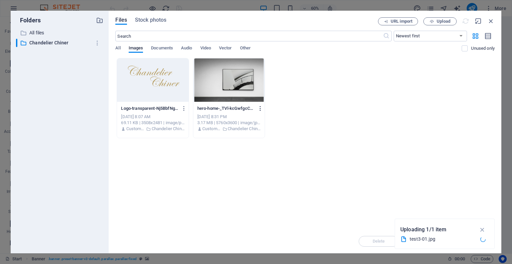
click at [261, 107] on icon "button" at bounding box center [260, 108] width 6 height 6
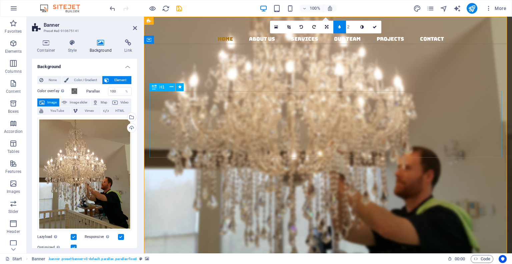
click at [297, 150] on div "Woodworks ­ made with Passion" at bounding box center [327, 183] width 357 height 67
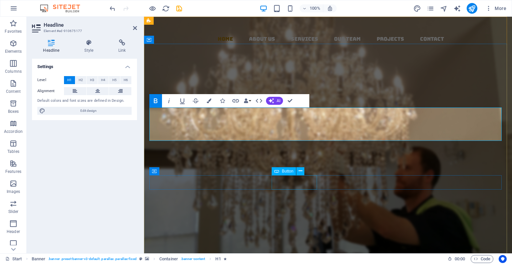
click at [295, 218] on div "About us" at bounding box center [327, 225] width 357 height 15
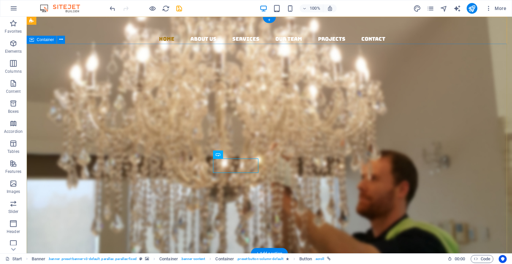
click at [249, 197] on div "Lorem ipsum dolor sit amet, consectetuer adipiscing elit. Aenean commodo ligula…" at bounding box center [269, 184] width 485 height 121
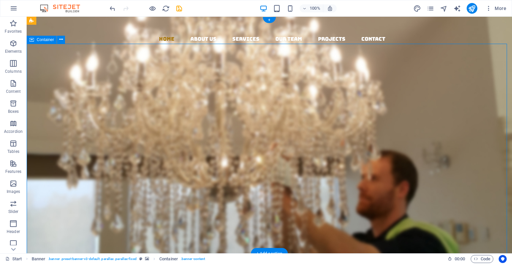
click at [249, 197] on div "Lorem ipsum dolor sit amet, consectetuer adipiscing elit. Aenean commodo ligula…" at bounding box center [269, 184] width 485 height 121
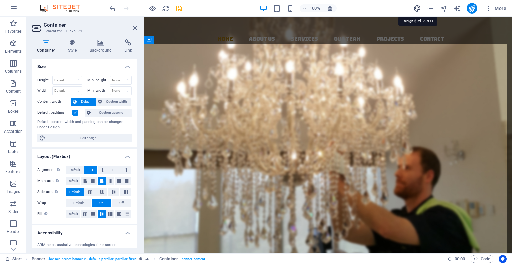
select select "rem"
select select "300"
select select "px"
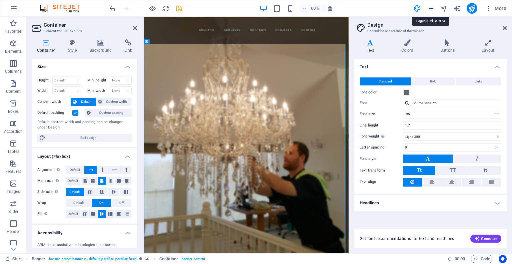
click at [431, 9] on icon "pages" at bounding box center [431, 9] width 8 height 8
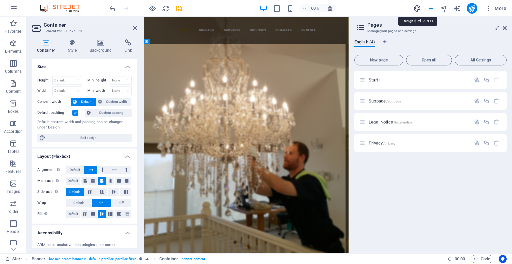
select select "rem"
select select "300"
select select "px"
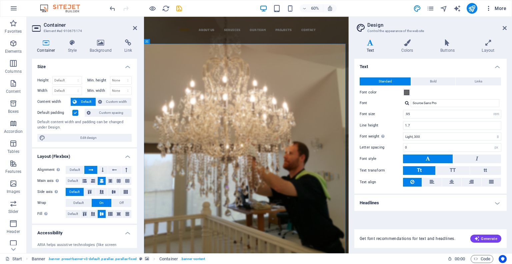
click at [497, 7] on span "More" at bounding box center [495, 8] width 21 height 7
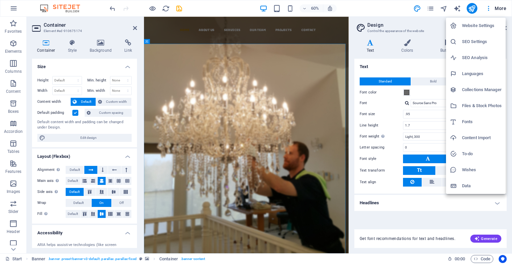
click at [487, 24] on h6 "Website Settings" at bounding box center [482, 26] width 40 height 8
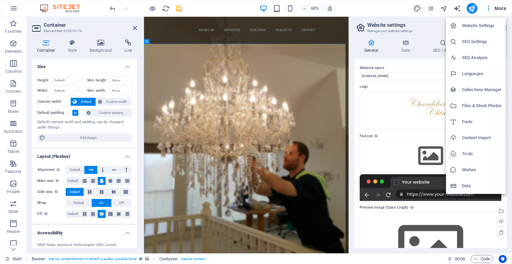
click at [477, 40] on h6 "SEO Settings" at bounding box center [482, 42] width 40 height 8
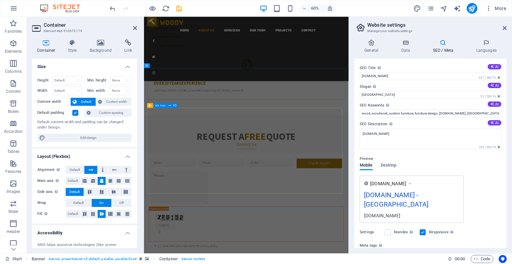
scroll to position [520, 0]
click at [16, 73] on p "Columns" at bounding box center [13, 71] width 17 height 5
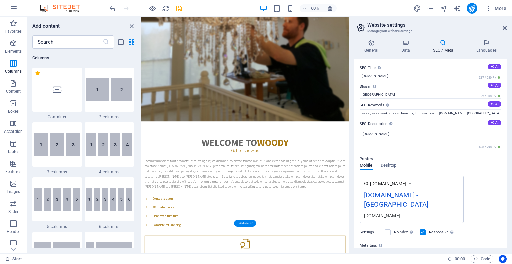
scroll to position [0, 0]
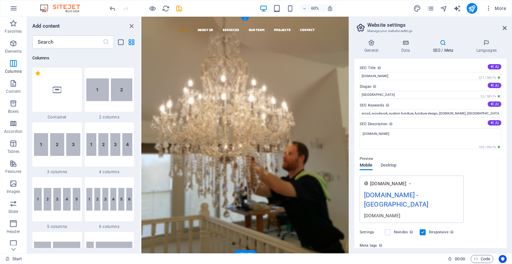
click at [182, 70] on figure at bounding box center [317, 83] width 340 height 27
click at [178, 70] on figure at bounding box center [317, 83] width 340 height 27
select select "xMidYMid"
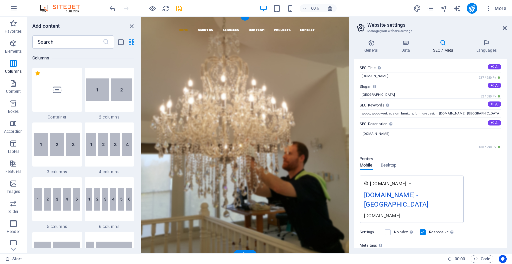
select select "px"
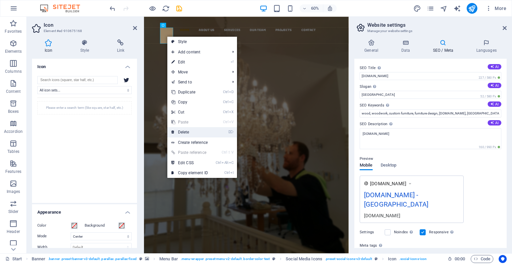
click at [181, 128] on link "⌦ Delete" at bounding box center [189, 132] width 45 height 10
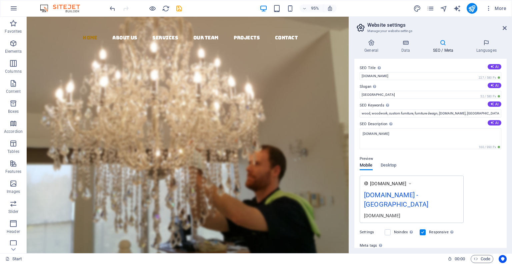
drag, startPoint x: 505, startPoint y: 29, endPoint x: 501, endPoint y: 28, distance: 4.7
click at [501, 28] on header "Website settings Manage your website settings" at bounding box center [431, 25] width 151 height 17
click at [505, 28] on icon at bounding box center [505, 27] width 4 height 5
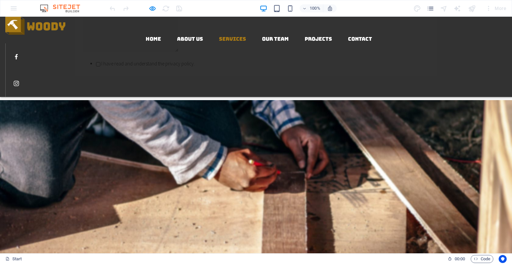
scroll to position [678, 0]
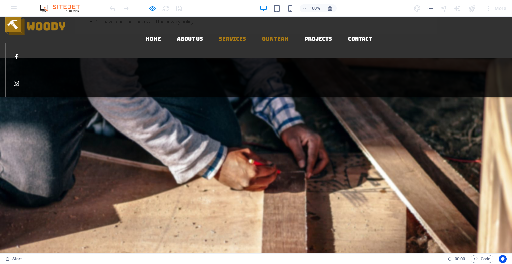
click at [269, 36] on link "Our Team" at bounding box center [275, 38] width 27 height 5
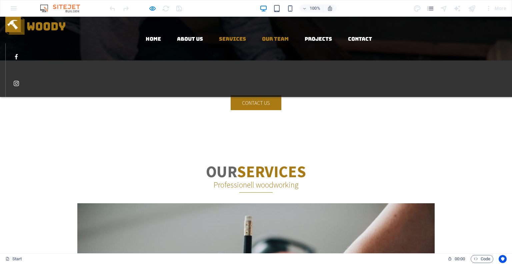
scroll to position [918, 0]
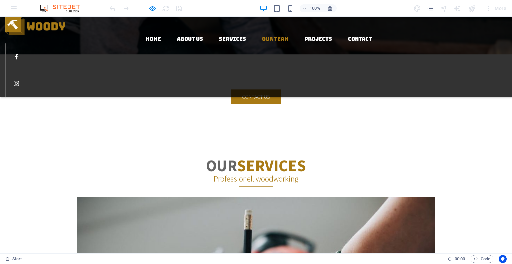
click at [310, 35] on ul "Home About us Services Our Team Projects Contact" at bounding box center [258, 39] width 507 height 9
click at [317, 36] on link "Projects" at bounding box center [318, 38] width 27 height 5
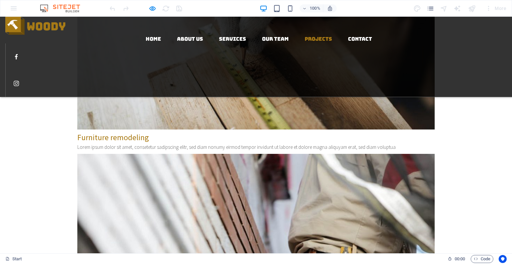
click at [352, 35] on ul "Home About us Services Our Team Projects Contact" at bounding box center [258, 39] width 507 height 9
click at [358, 36] on link "Contact" at bounding box center [360, 38] width 24 height 5
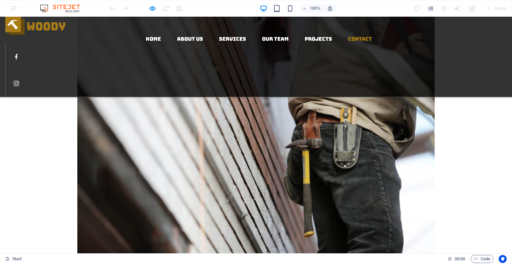
scroll to position [1413, 0]
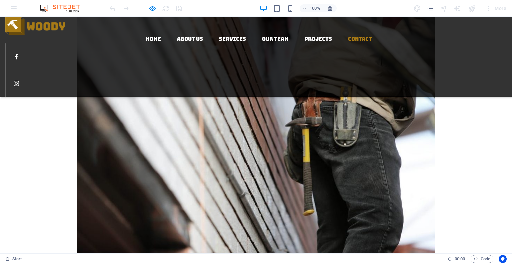
click at [155, 38] on div "Home About us Services Our Team Projects Contact" at bounding box center [256, 57] width 512 height 80
click at [155, 36] on link "Home" at bounding box center [153, 38] width 15 height 5
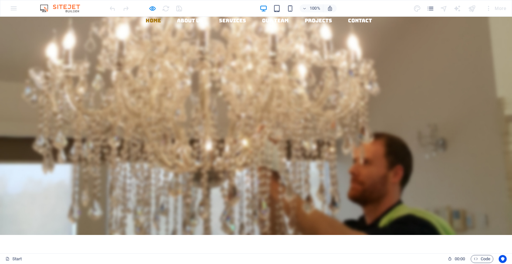
scroll to position [0, 0]
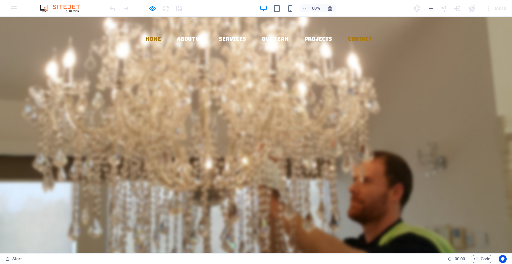
click at [367, 36] on link "Contact" at bounding box center [360, 38] width 24 height 5
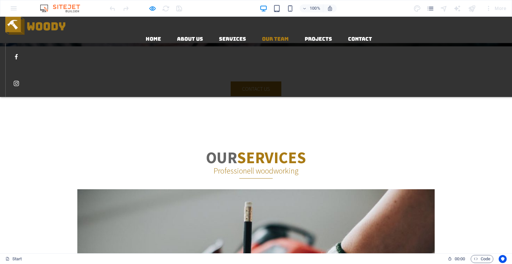
scroll to position [919, 0]
